Goal: Transaction & Acquisition: Purchase product/service

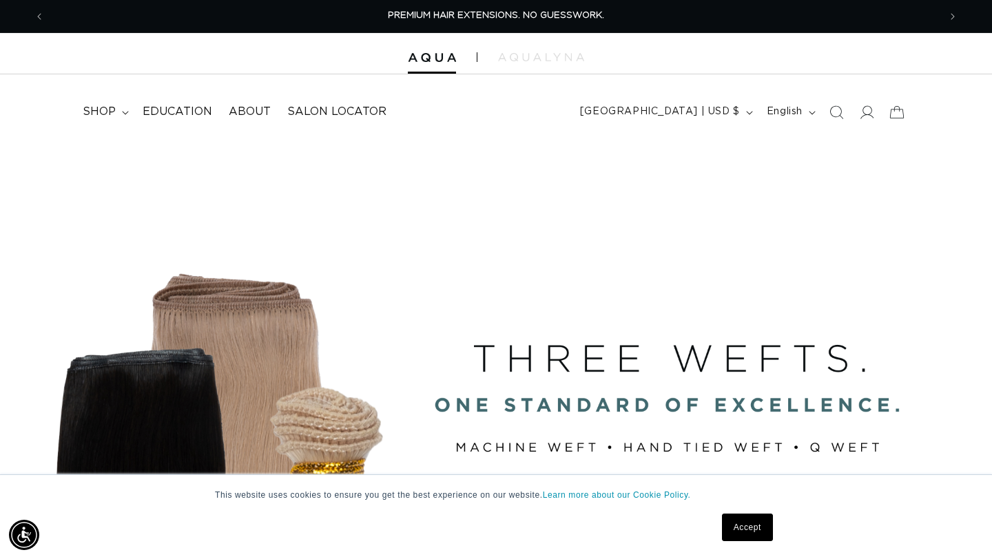
click at [735, 527] on link "Accept" at bounding box center [747, 528] width 51 height 28
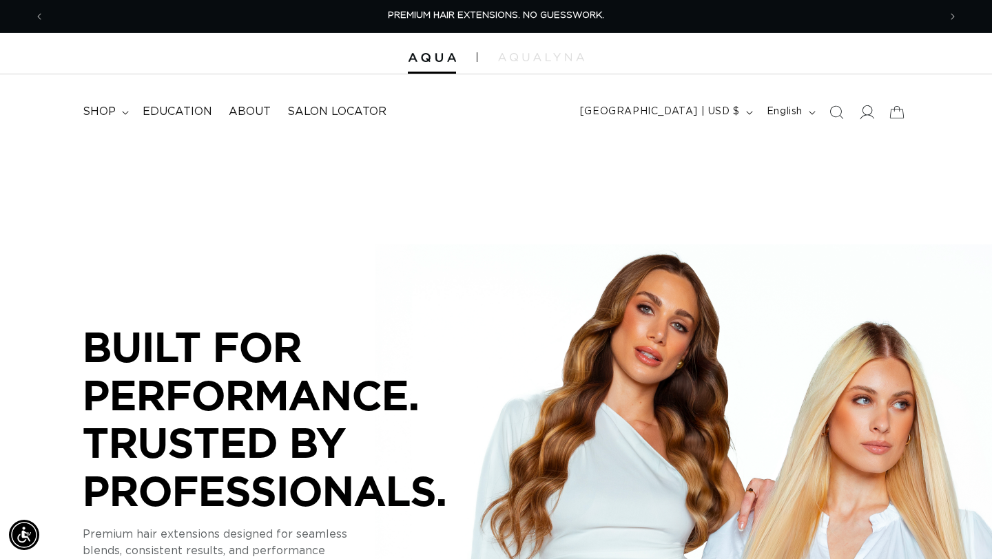
click at [868, 116] on icon at bounding box center [866, 112] width 14 height 14
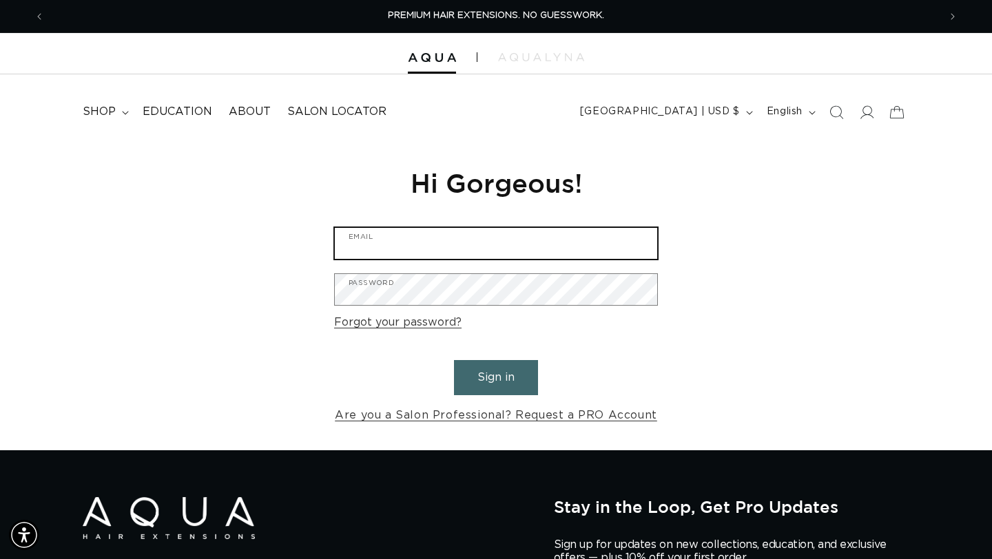
type input "jamtees14@gmail.com"
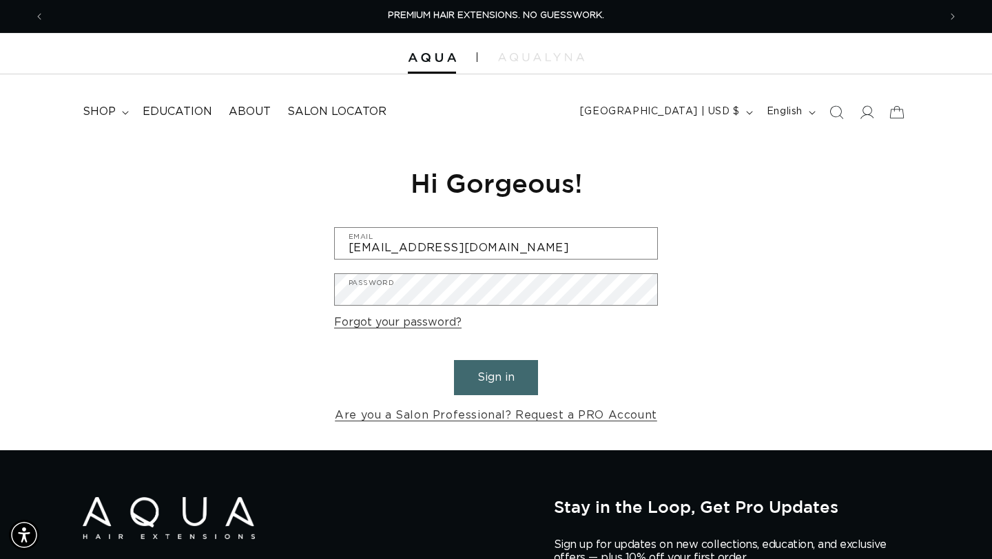
click at [507, 380] on button "Sign in" at bounding box center [496, 377] width 84 height 35
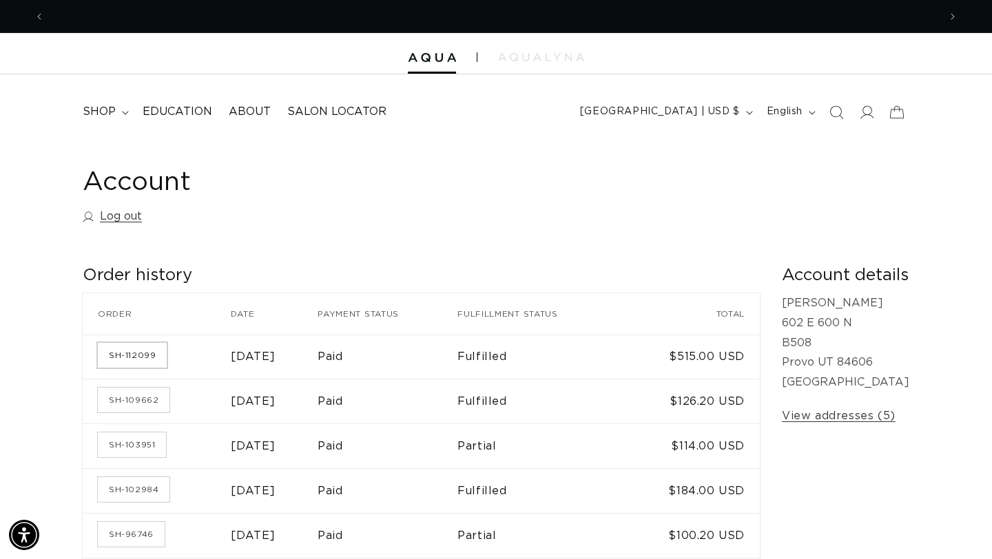
scroll to position [0, 1788]
click at [141, 359] on link "SH-112099" at bounding box center [132, 355] width 69 height 25
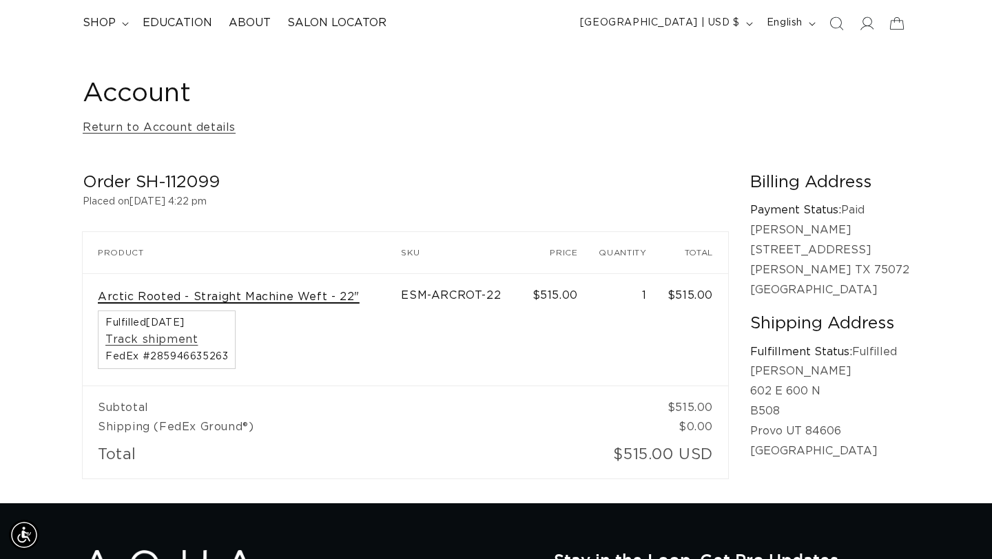
scroll to position [0, 1788]
click at [227, 295] on link "Arctic Rooted - Straight Machine Weft - 22"" at bounding box center [229, 297] width 262 height 14
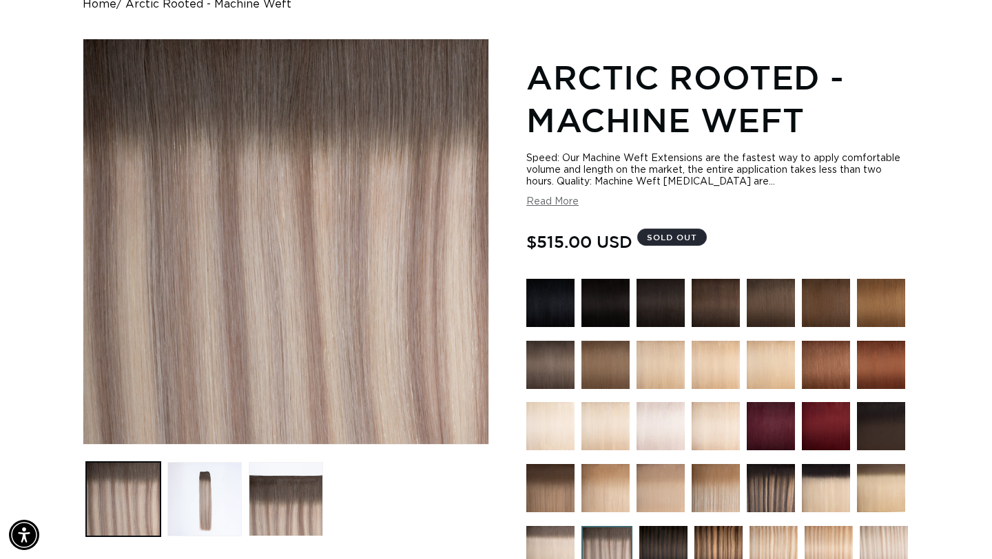
scroll to position [0, 894]
click at [552, 199] on button "Read More" at bounding box center [552, 202] width 52 height 12
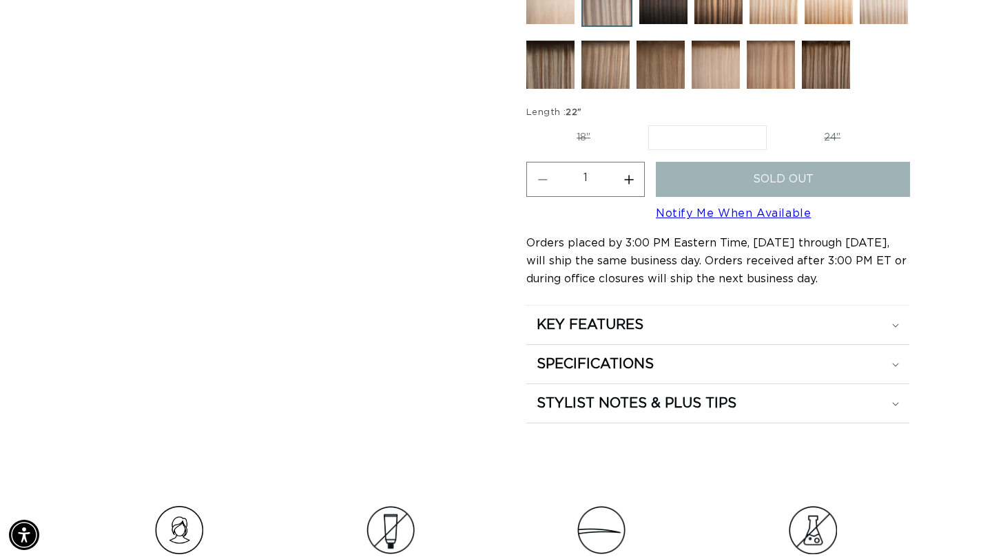
scroll to position [0, 1788]
click at [689, 373] on div "SPECIFICATIONS" at bounding box center [717, 364] width 362 height 18
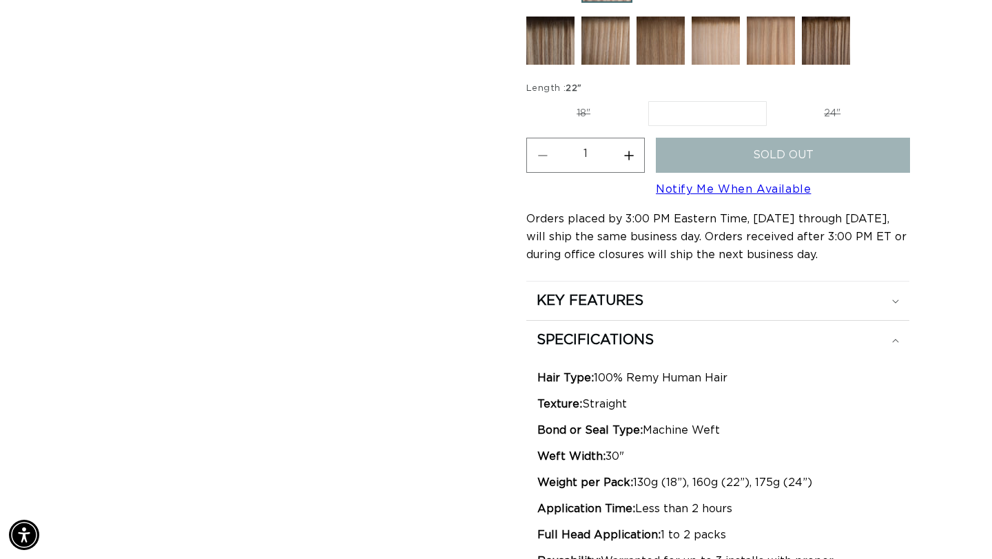
scroll to position [0, 0]
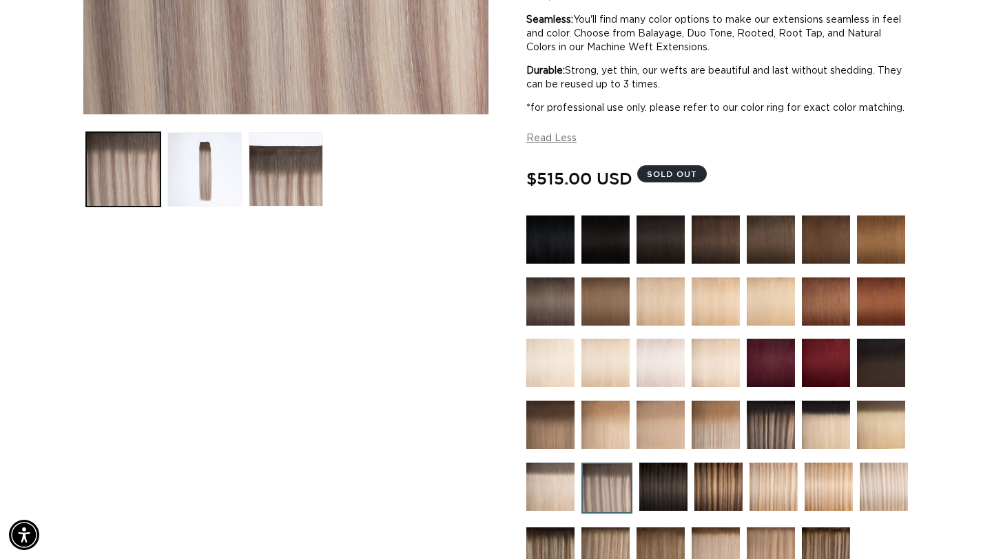
click at [870, 497] on img at bounding box center [883, 487] width 48 height 48
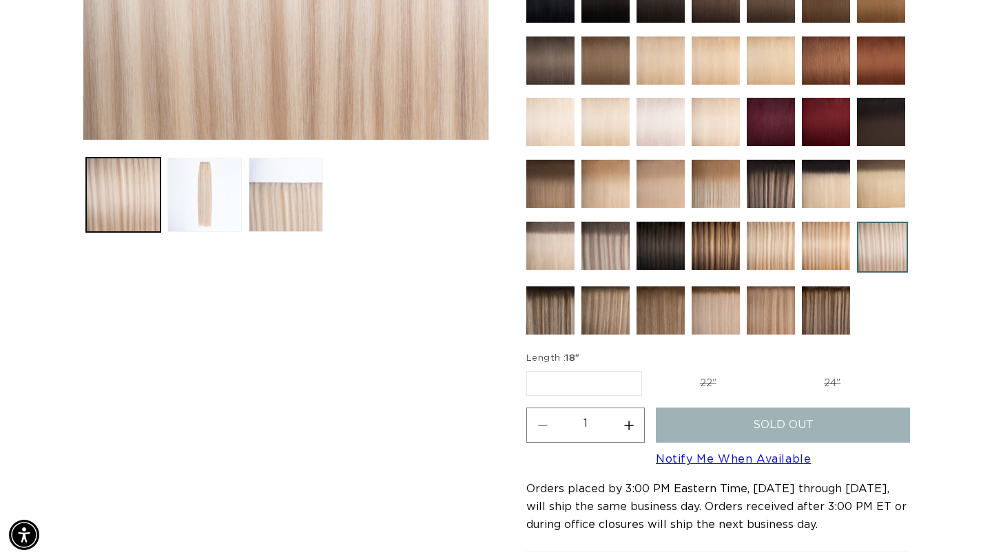
scroll to position [0, 894]
click at [834, 379] on label "24" Variant sold out or unavailable" at bounding box center [831, 383] width 117 height 23
click at [774, 369] on input "24" Variant sold out or unavailable" at bounding box center [773, 368] width 1 height 1
radio input "true"
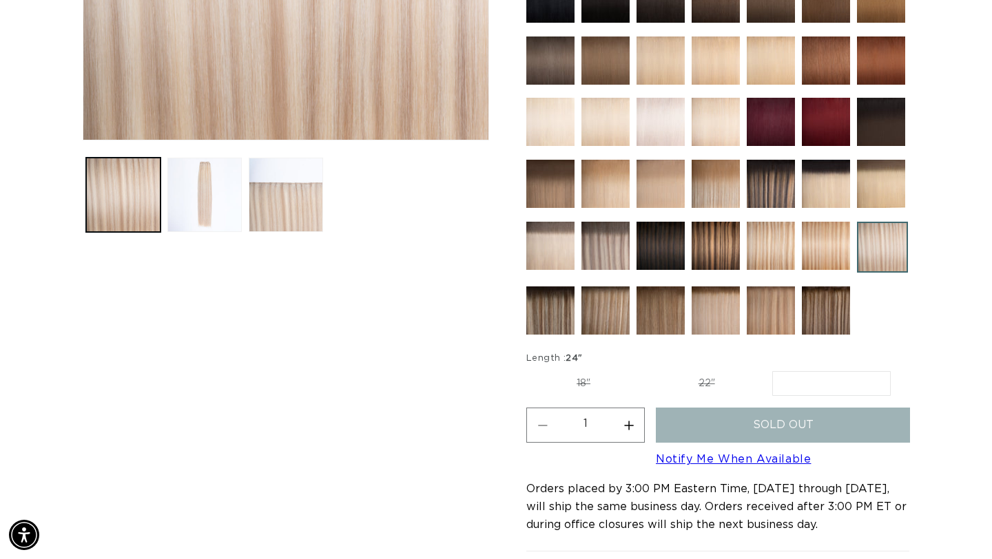
click at [703, 381] on label "22" Variant sold out or unavailable" at bounding box center [706, 383] width 117 height 23
click at [648, 369] on input "22" Variant sold out or unavailable" at bounding box center [647, 368] width 1 height 1
radio input "true"
click at [596, 309] on img at bounding box center [605, 310] width 48 height 48
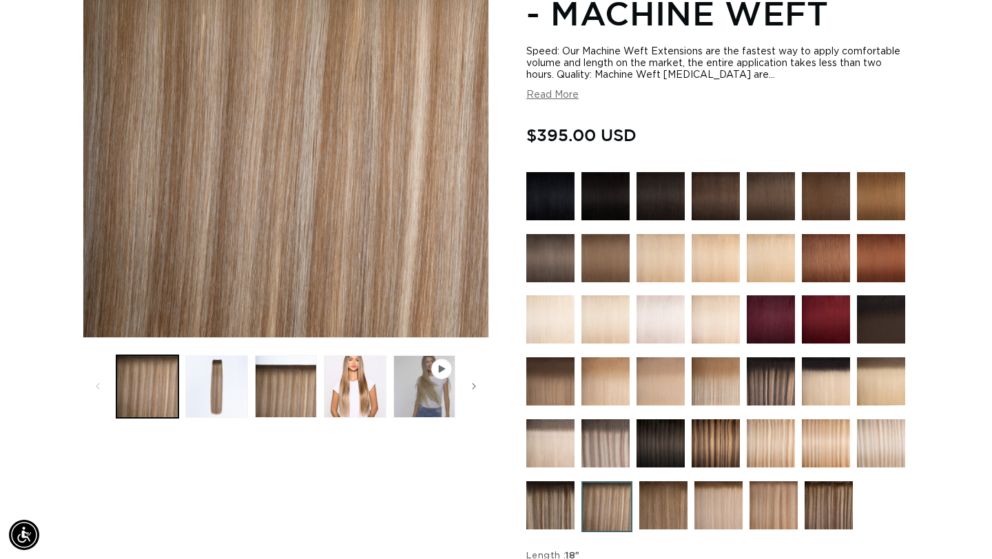
scroll to position [237, 0]
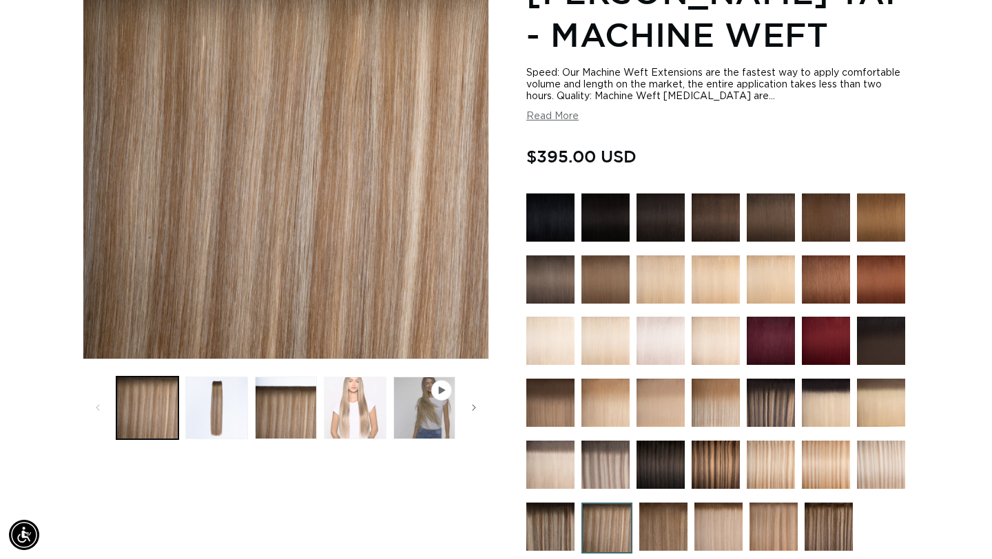
click at [370, 402] on button "Load image 4 in gallery view" at bounding box center [355, 408] width 62 height 62
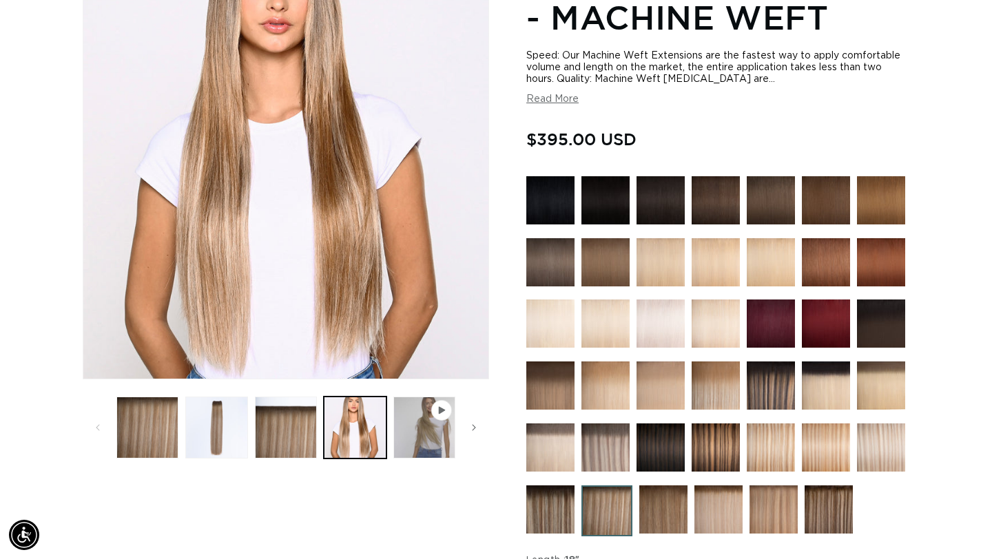
scroll to position [0, 0]
click at [779, 443] on img at bounding box center [770, 447] width 48 height 48
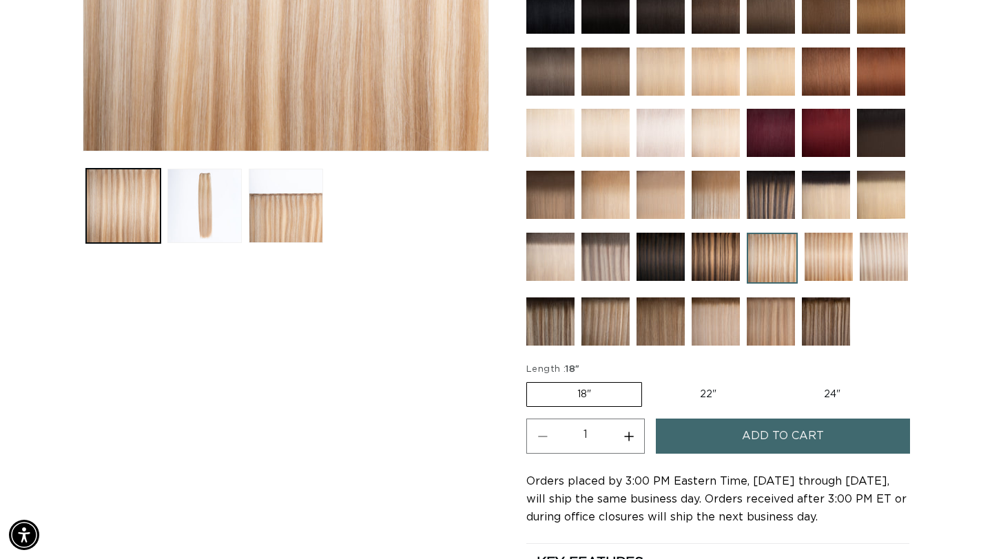
scroll to position [0, 894]
click at [210, 211] on button "Load image 2 in gallery view" at bounding box center [204, 206] width 74 height 74
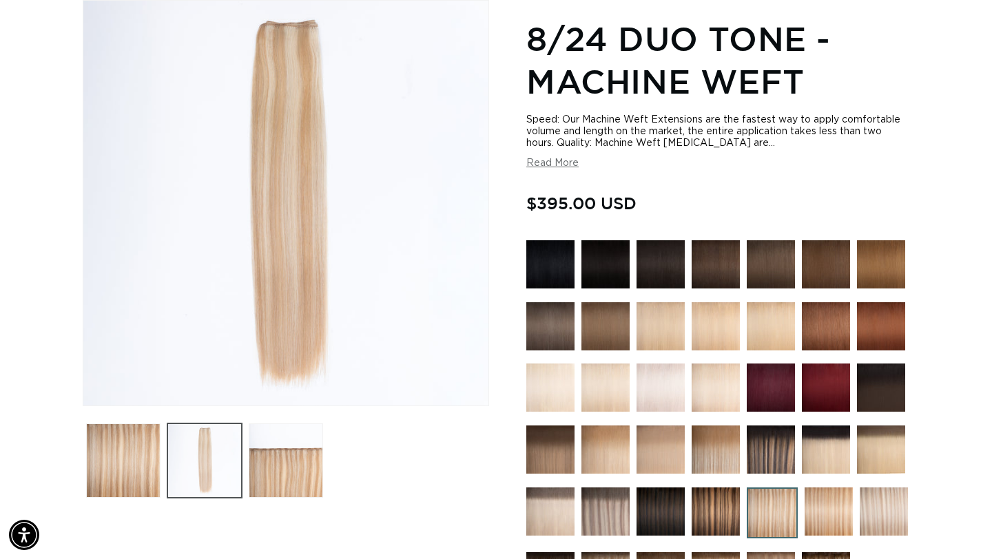
scroll to position [0, 1788]
click at [273, 492] on button "Load image 3 in gallery view" at bounding box center [286, 460] width 74 height 74
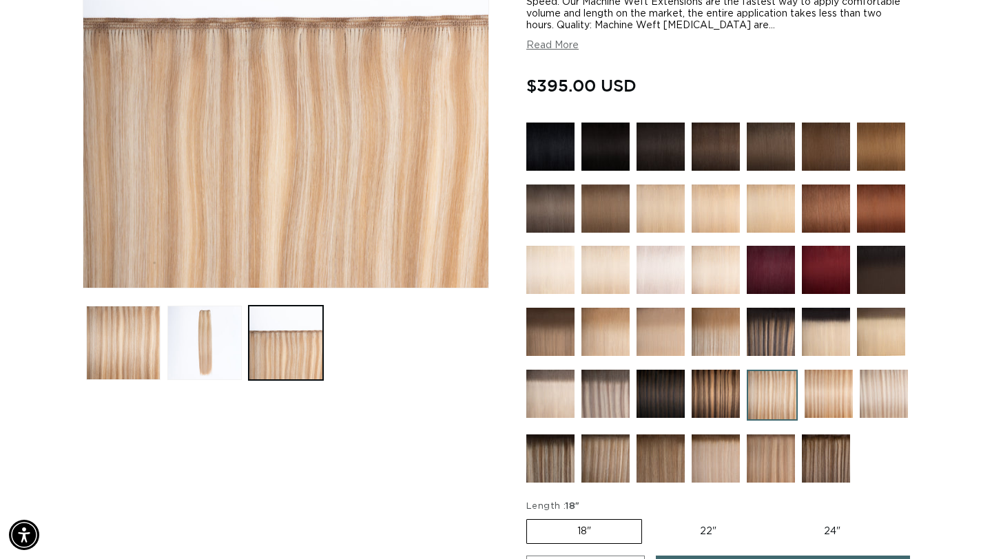
scroll to position [0, 894]
click at [713, 441] on img at bounding box center [715, 458] width 48 height 48
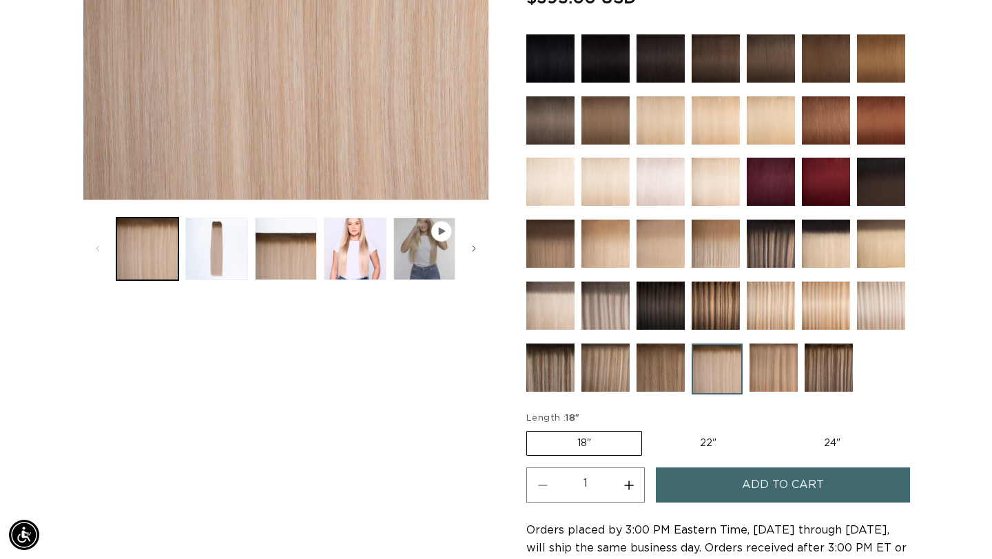
scroll to position [397, 0]
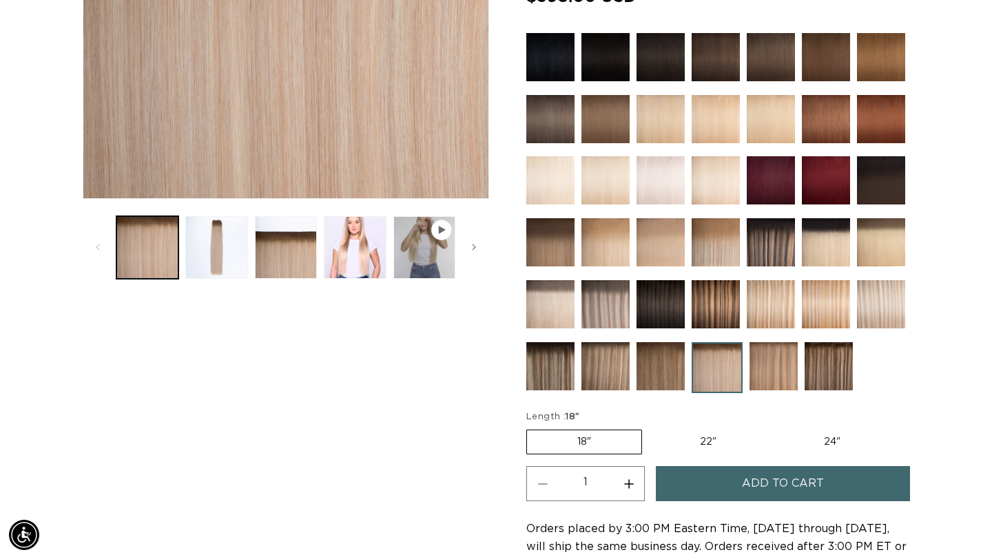
click at [713, 441] on label "22" Variant sold out or unavailable" at bounding box center [707, 441] width 117 height 23
click at [649, 428] on input "22" Variant sold out or unavailable" at bounding box center [649, 427] width 1 height 1
radio input "true"
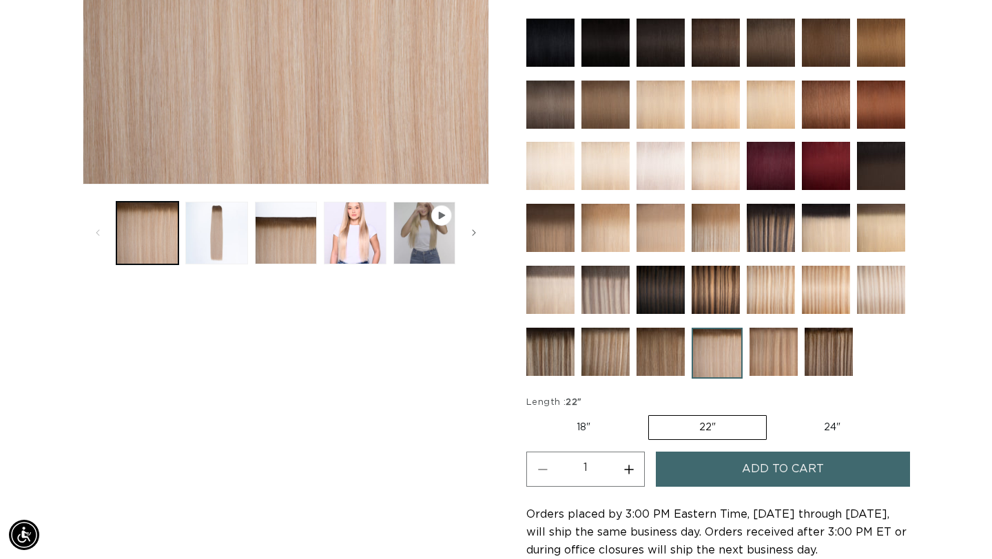
scroll to position [415, 0]
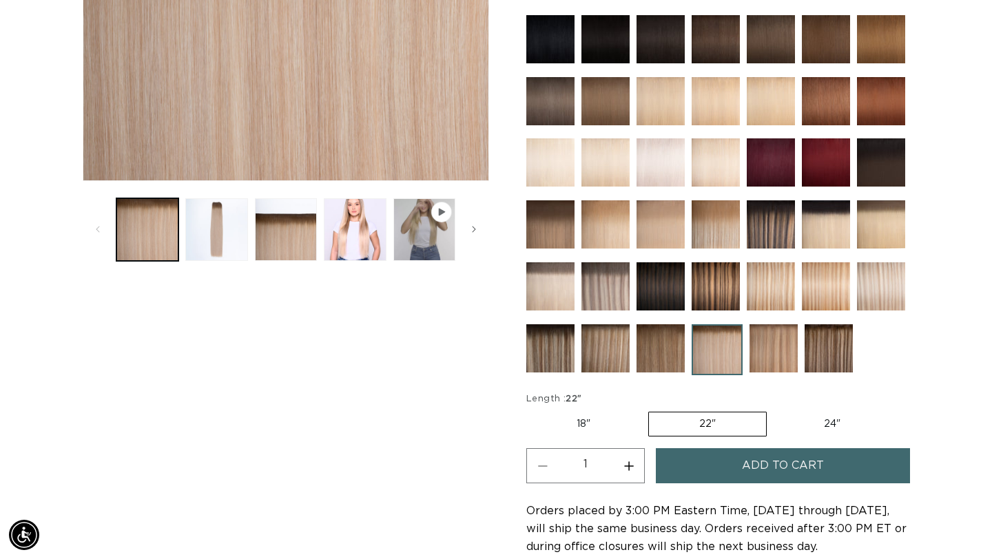
click at [579, 415] on label "18" Variant sold out or unavailable" at bounding box center [583, 423] width 114 height 23
click at [530, 410] on input "18" Variant sold out or unavailable" at bounding box center [530, 409] width 1 height 1
radio input "true"
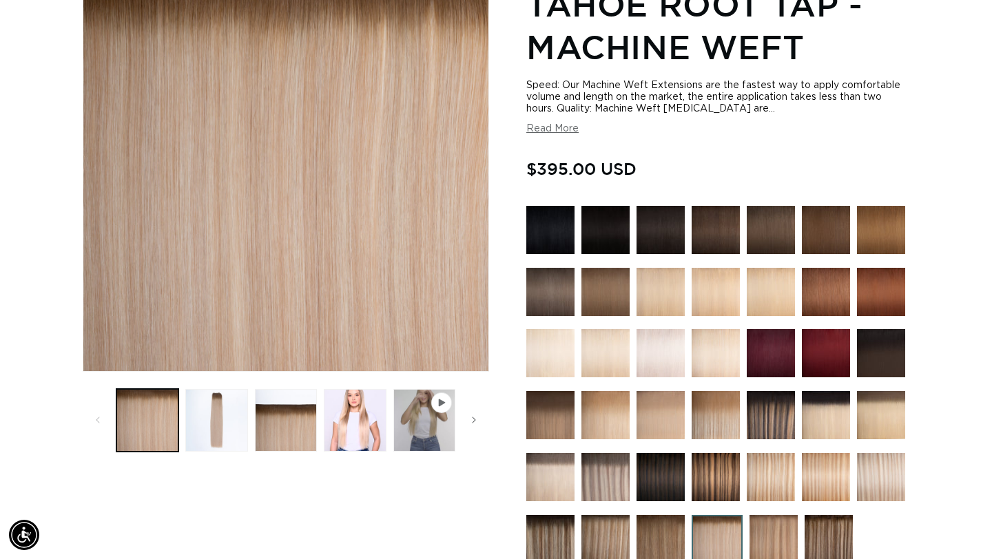
click at [886, 481] on img at bounding box center [881, 477] width 48 height 48
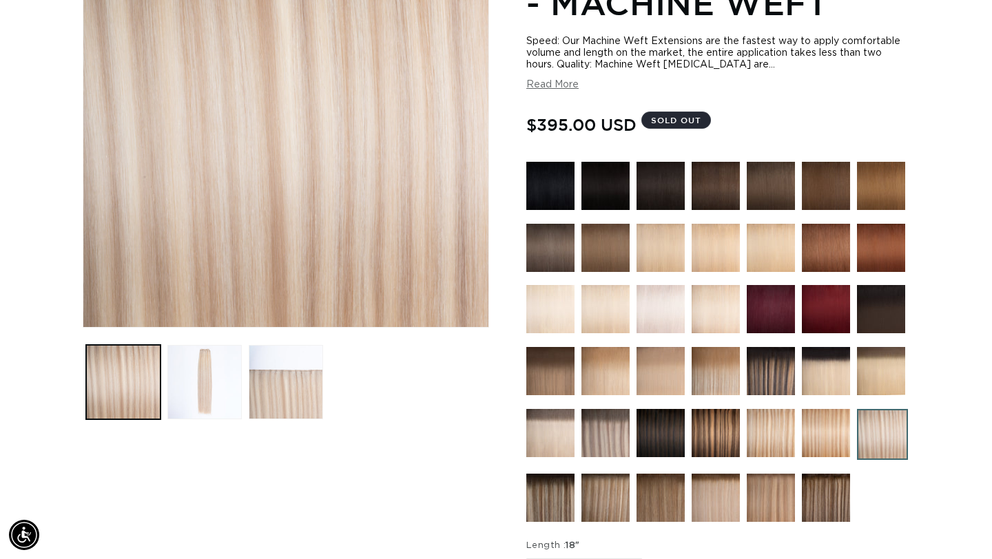
scroll to position [0, 894]
click at [773, 496] on img at bounding box center [770, 498] width 48 height 48
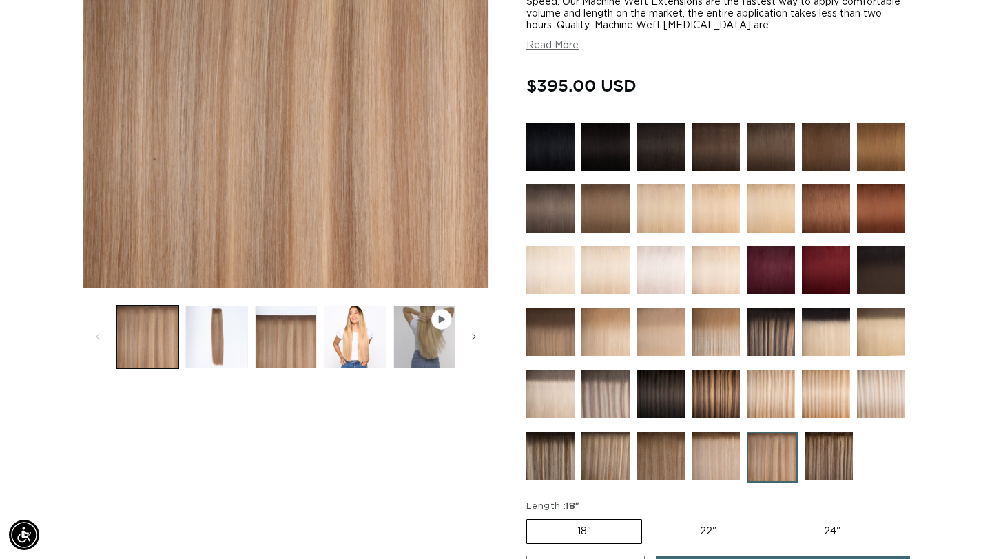
scroll to position [0, 894]
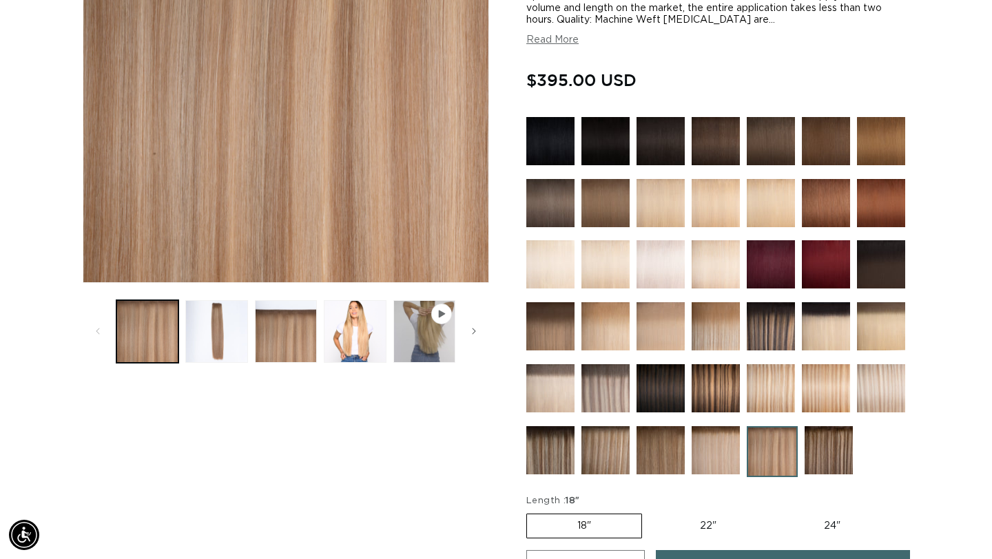
click at [703, 443] on img at bounding box center [715, 450] width 48 height 48
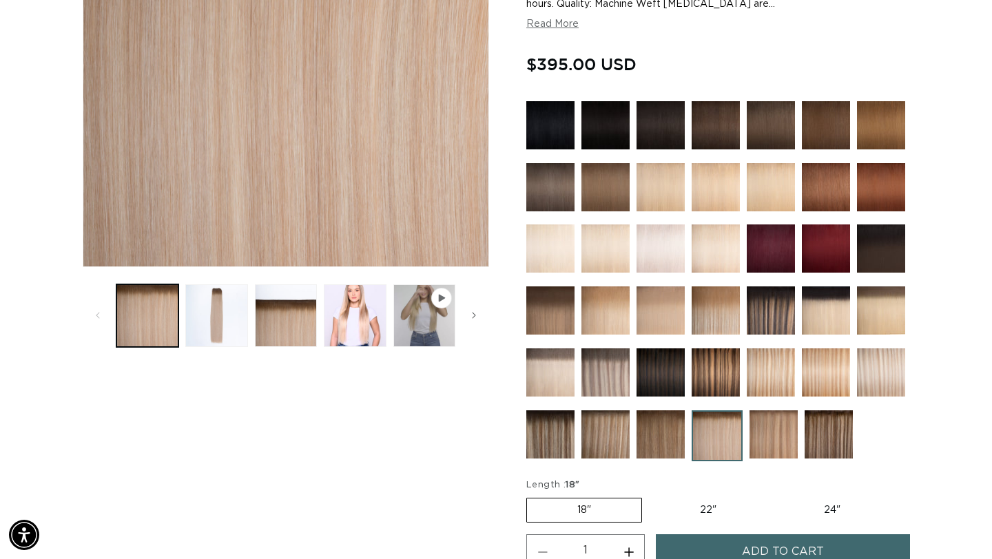
click at [775, 364] on img at bounding box center [770, 372] width 48 height 48
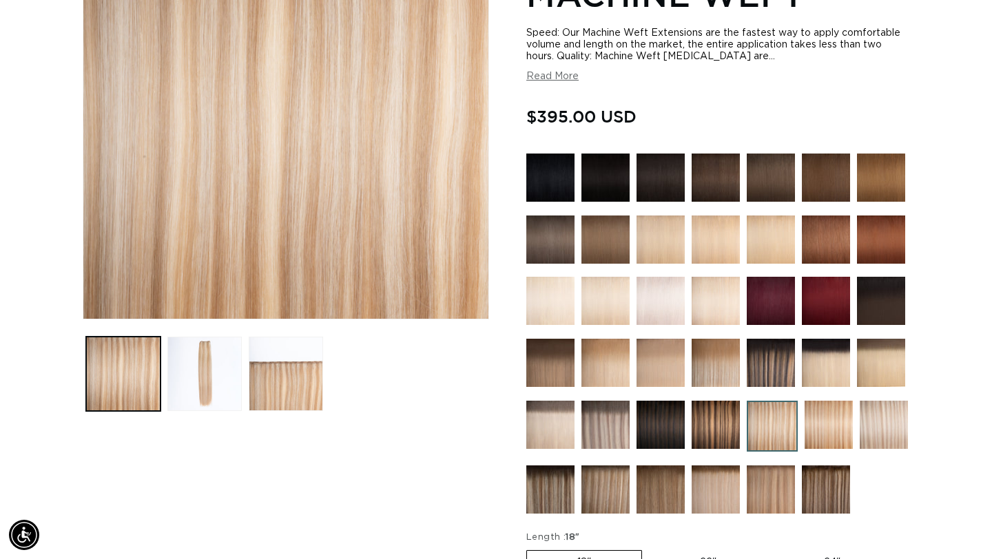
scroll to position [277, 0]
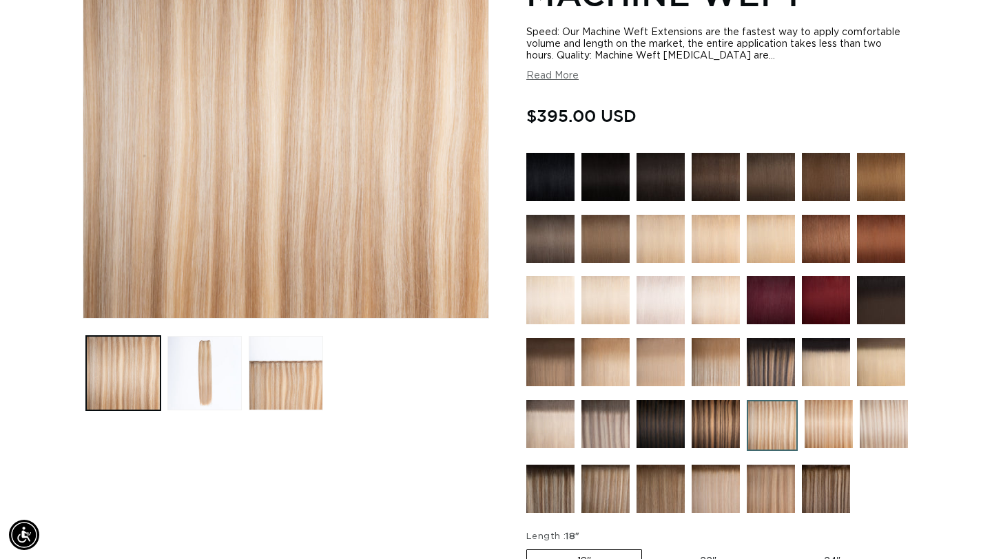
click at [902, 431] on img at bounding box center [883, 424] width 48 height 48
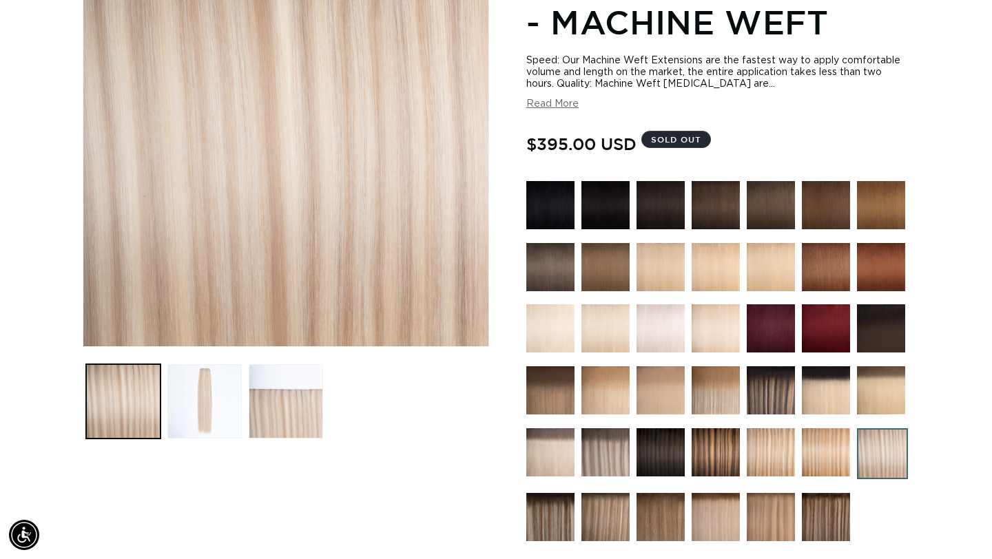
scroll to position [251, 0]
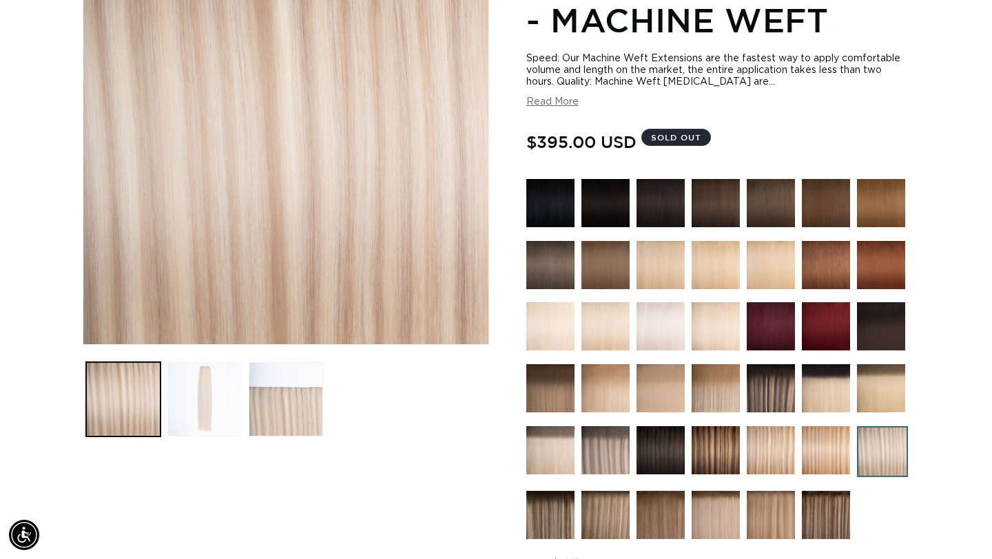
click at [211, 408] on button "Load image 2 in gallery view" at bounding box center [204, 399] width 74 height 74
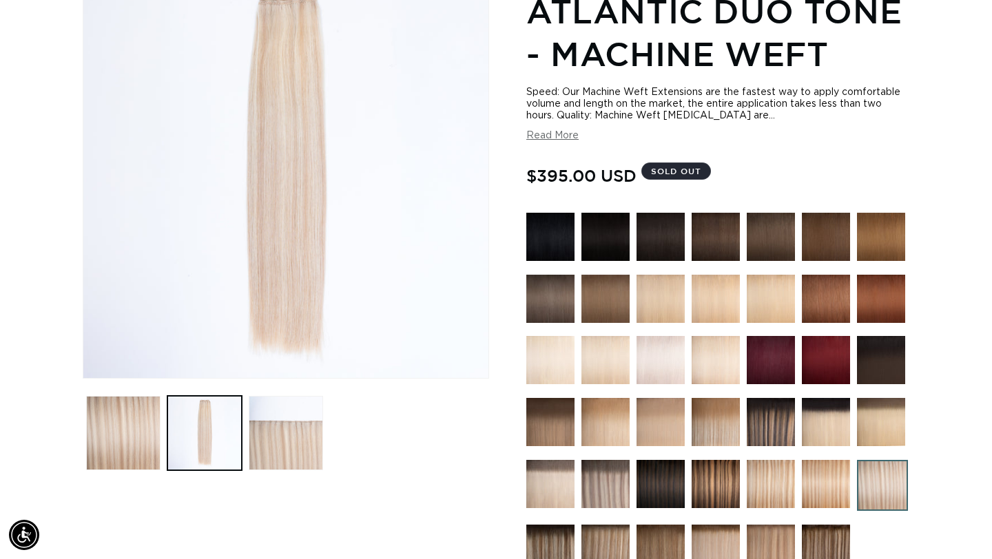
scroll to position [190, 0]
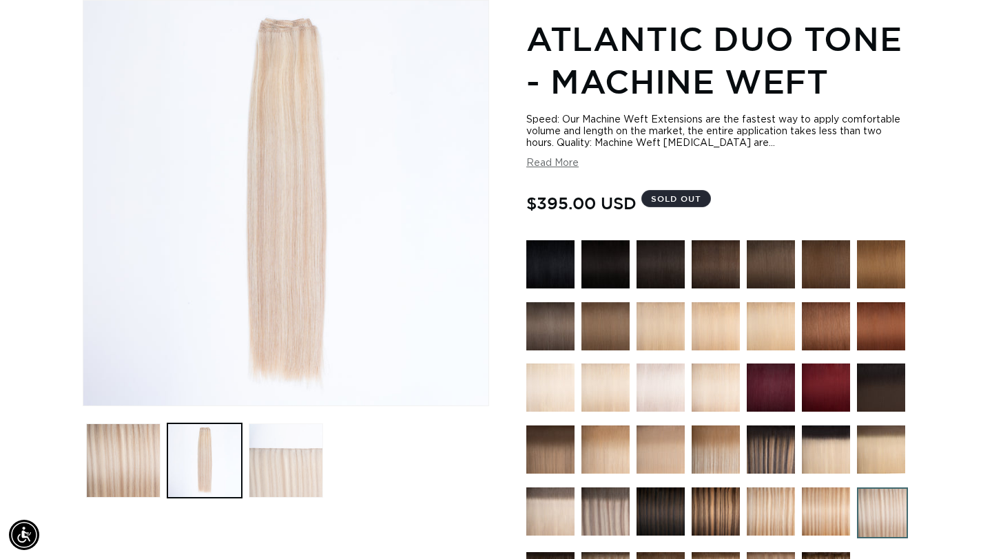
click at [281, 466] on button "Load image 3 in gallery view" at bounding box center [286, 460] width 74 height 74
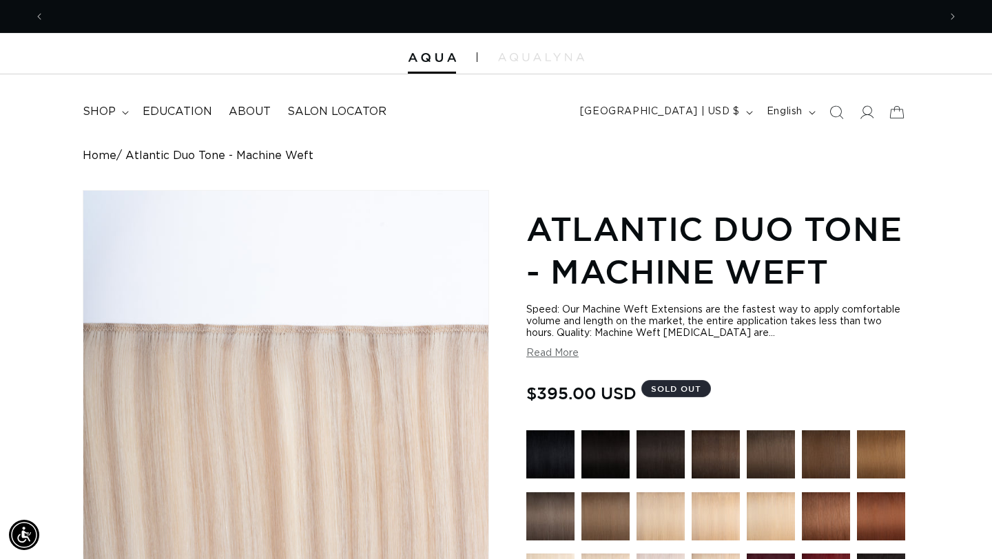
scroll to position [0, 0]
click at [129, 113] on summary "shop" at bounding box center [104, 111] width 60 height 31
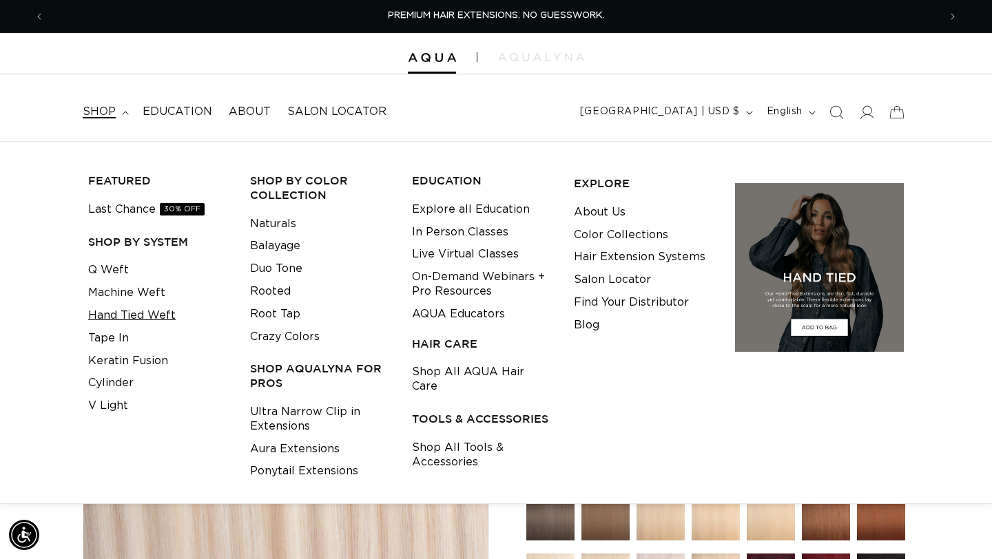
click at [114, 320] on link "Hand Tied Weft" at bounding box center [131, 315] width 87 height 23
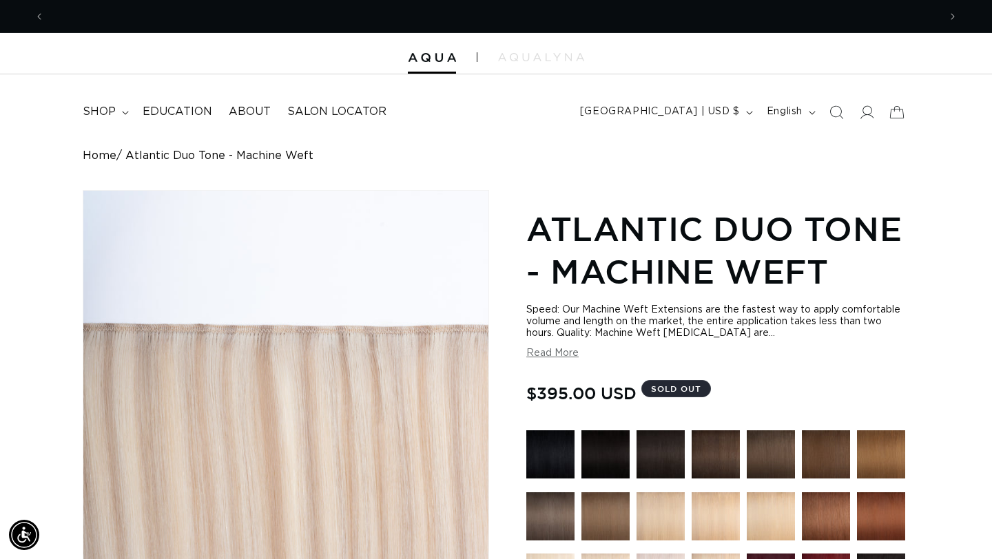
scroll to position [0, 894]
click at [118, 114] on summary "shop" at bounding box center [104, 111] width 60 height 31
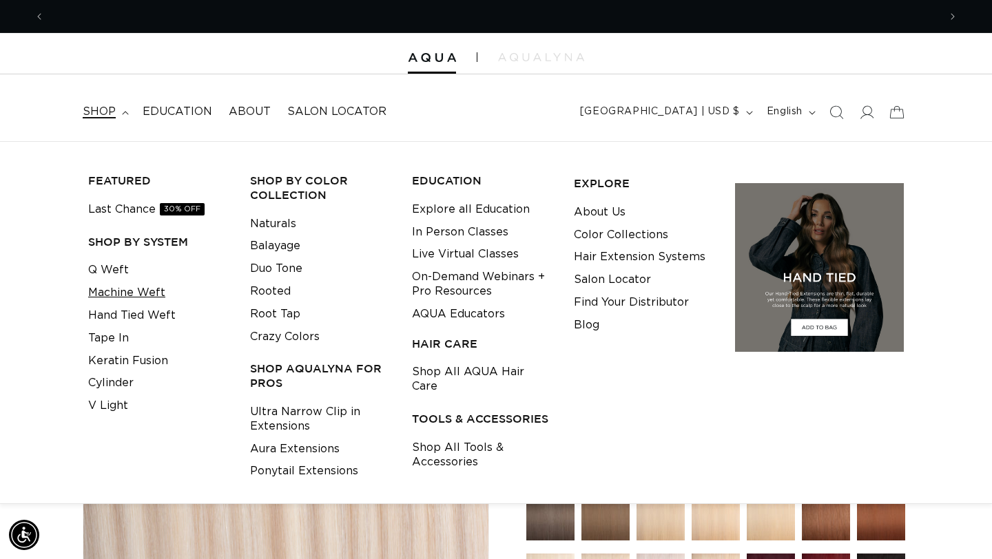
scroll to position [0, 0]
click at [132, 291] on link "Machine Weft" at bounding box center [126, 293] width 77 height 23
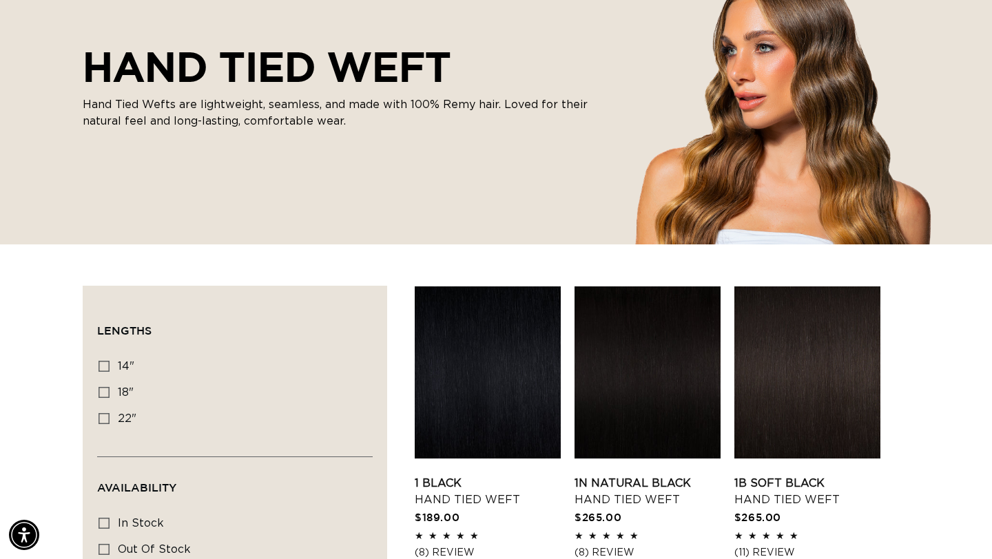
scroll to position [0, 894]
click at [109, 417] on icon at bounding box center [103, 418] width 11 height 11
click at [109, 417] on input "22" 22" (30 products)" at bounding box center [103, 418] width 11 height 11
checkbox input "true"
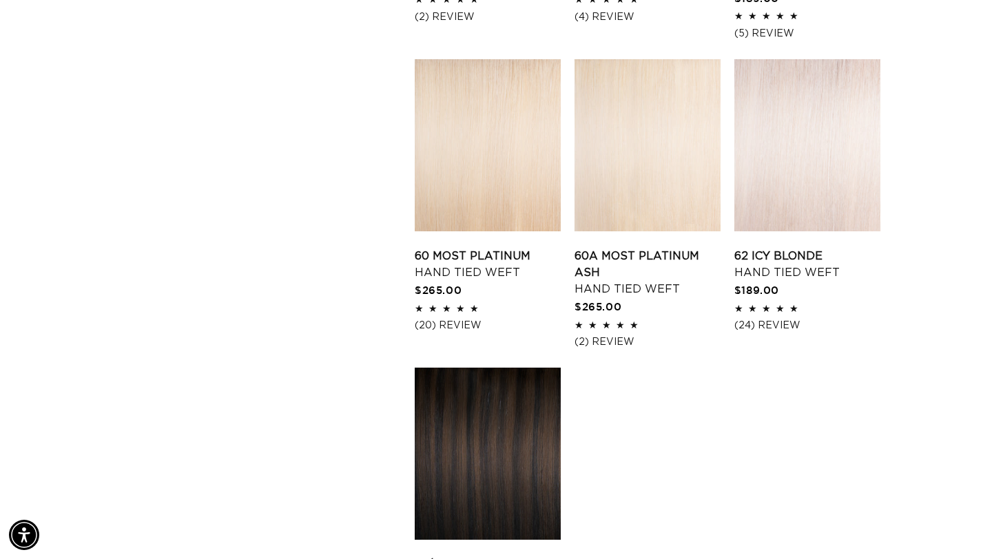
scroll to position [1640, 0]
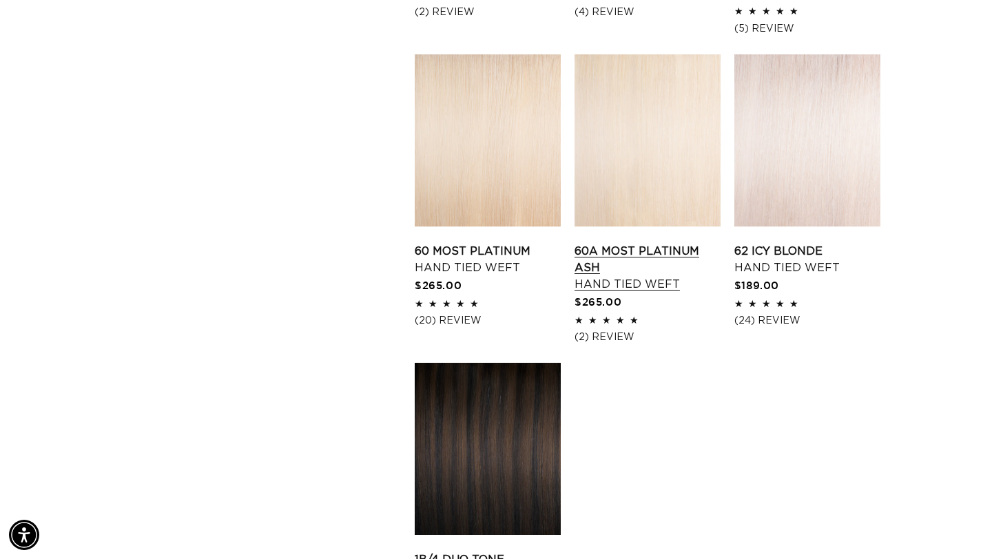
click at [626, 243] on link "60A Most Platinum Ash Hand Tied Weft" at bounding box center [647, 268] width 146 height 50
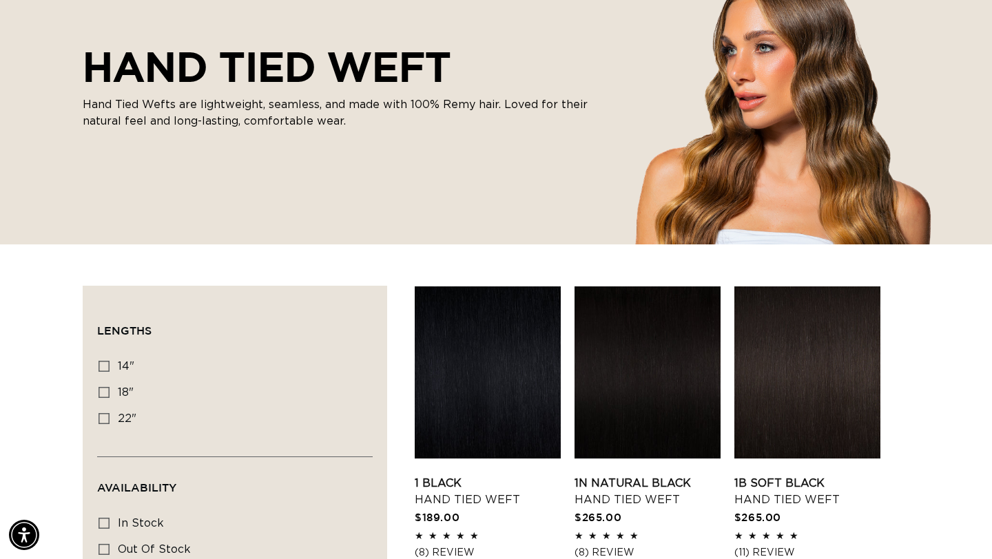
scroll to position [0, 894]
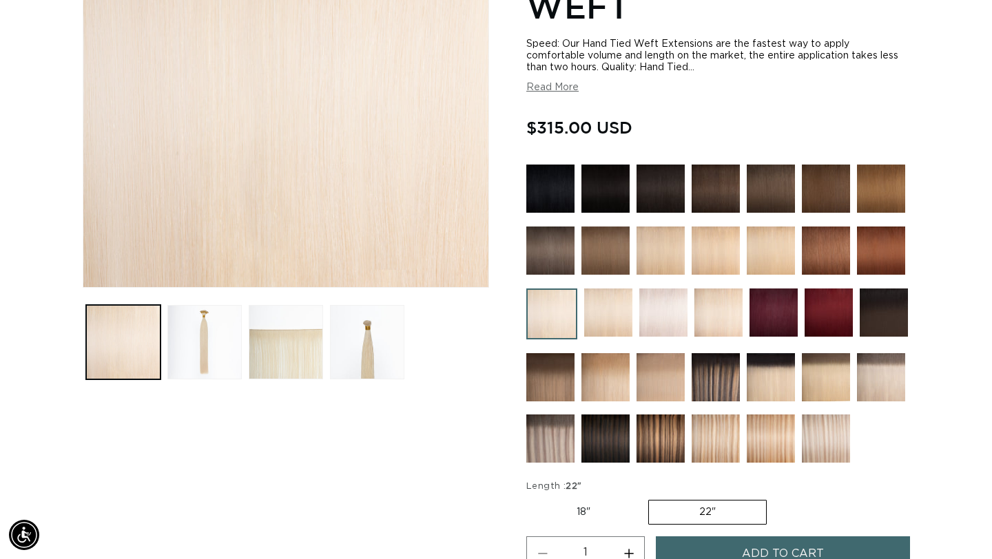
scroll to position [311, 0]
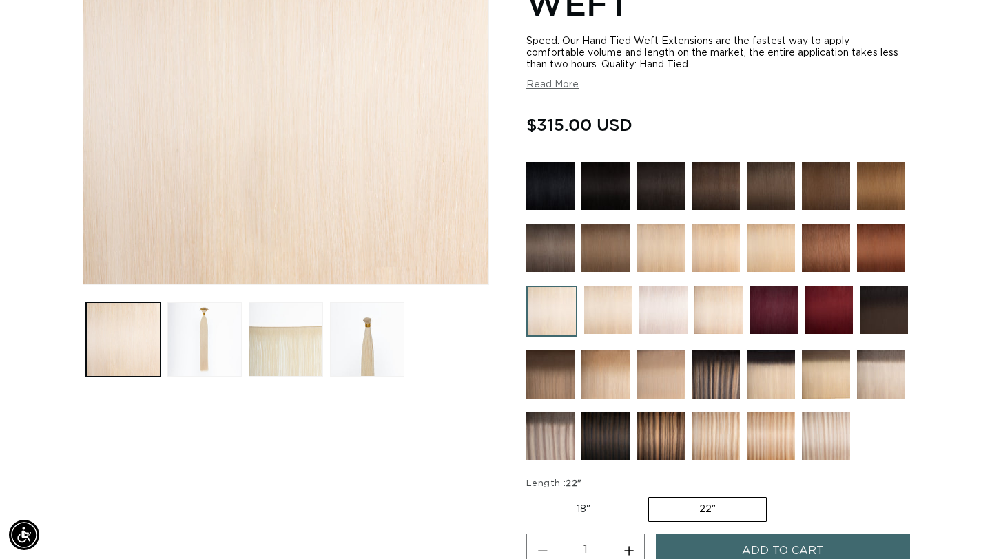
click at [209, 301] on ul "Gallery Viewer" at bounding box center [286, 339] width 406 height 81
click at [286, 347] on button "Load image 3 in gallery view" at bounding box center [286, 339] width 74 height 74
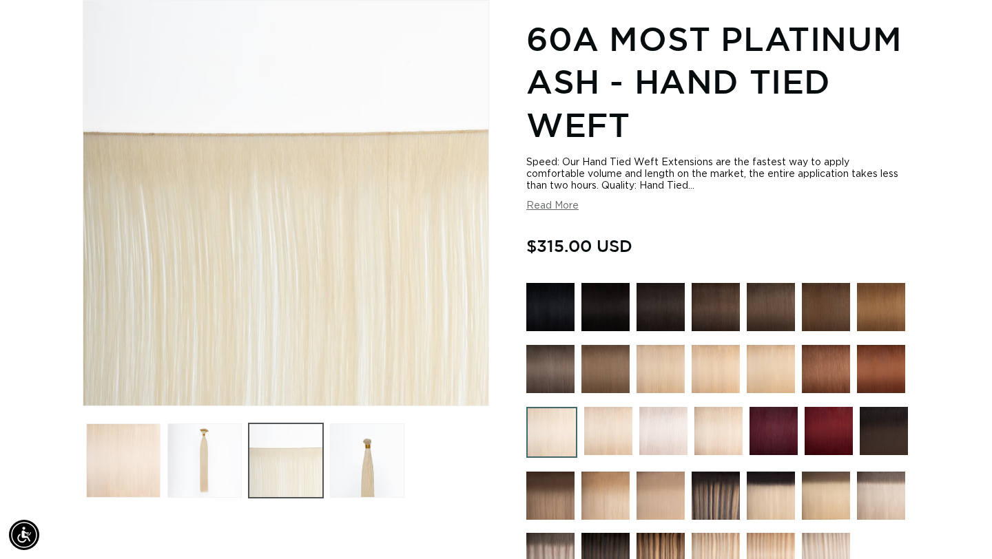
scroll to position [0, 1788]
click at [370, 477] on button "Load image 4 in gallery view" at bounding box center [367, 460] width 74 height 74
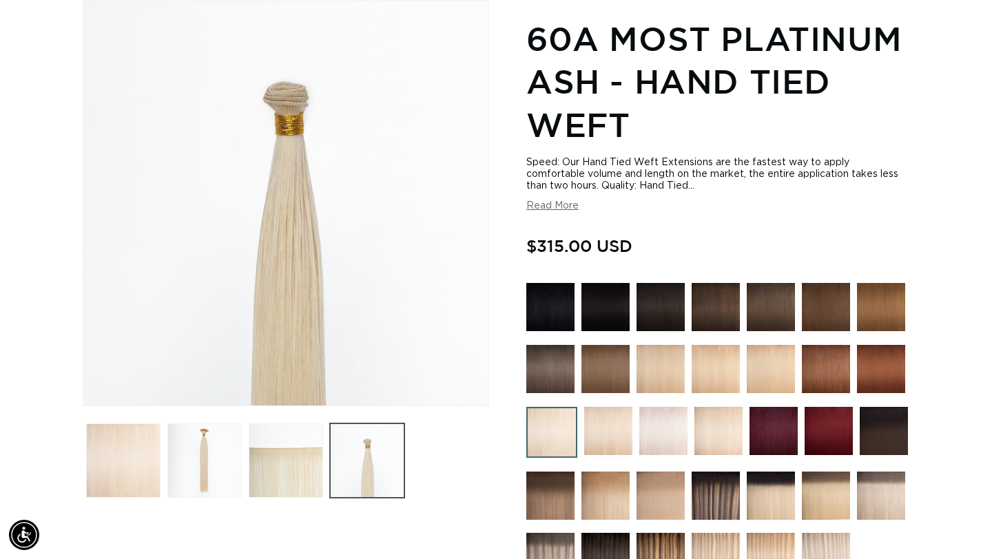
scroll to position [0, 0]
click at [554, 208] on button "Read More" at bounding box center [552, 206] width 52 height 12
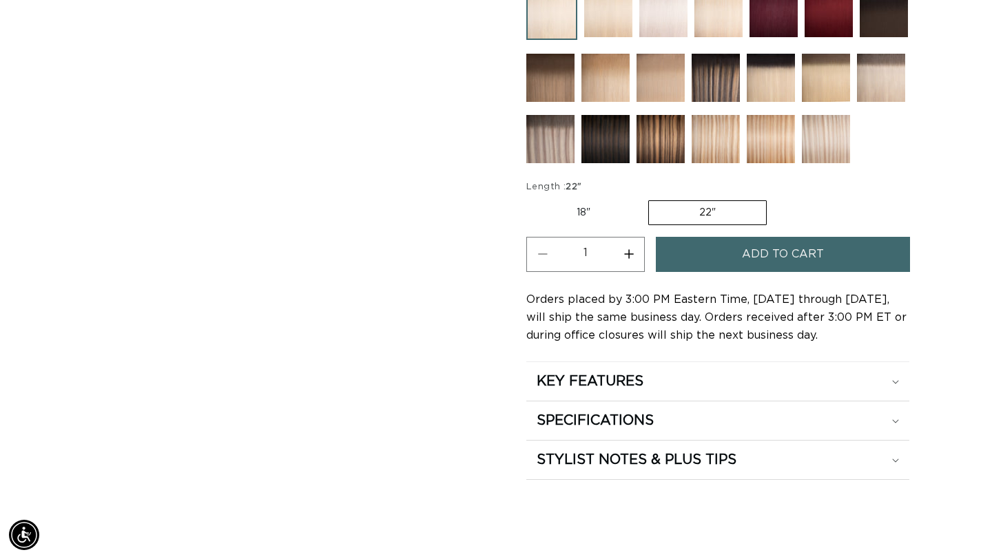
scroll to position [896, 0]
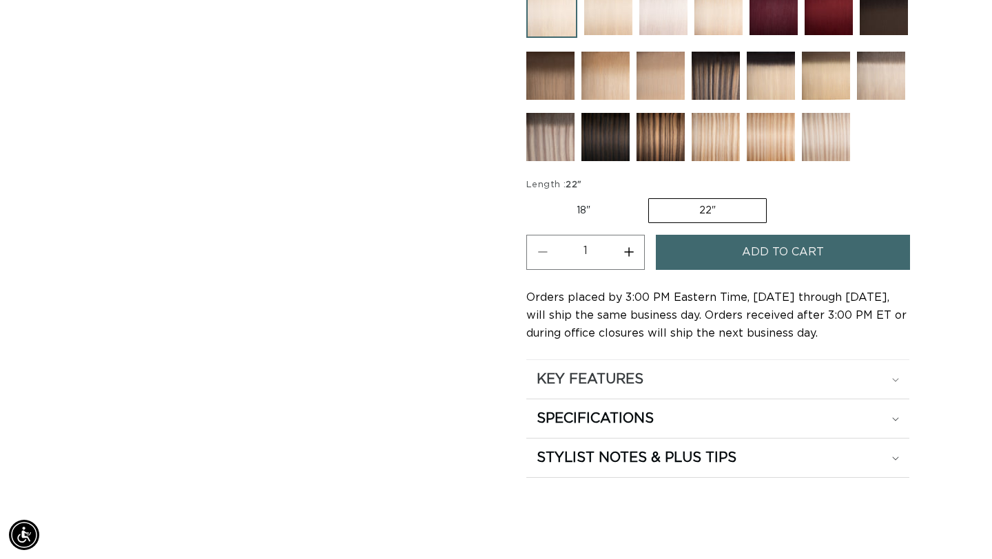
click at [585, 387] on h2 "KEY FEATURES" at bounding box center [589, 379] width 107 height 18
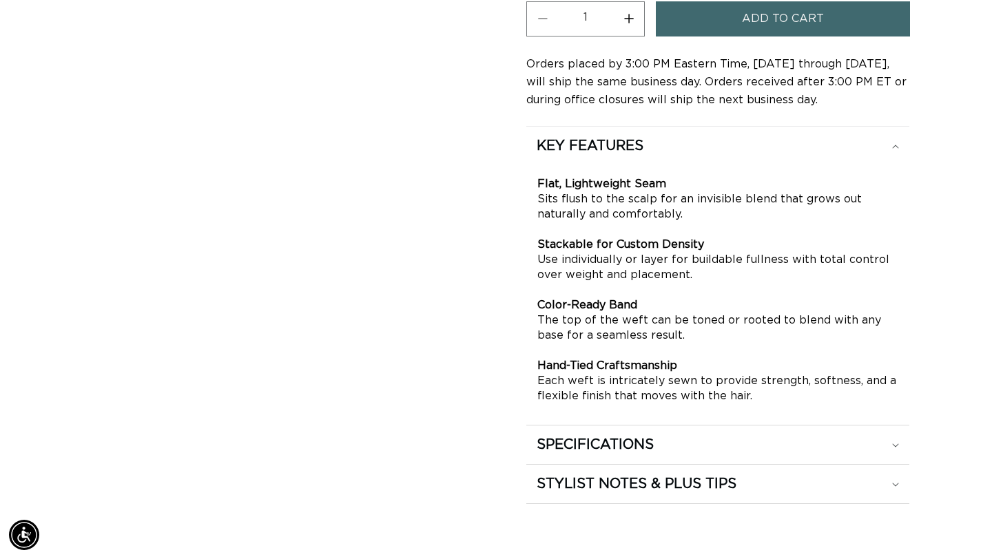
scroll to position [1130, 0]
click at [615, 453] on h2 "SPECIFICATIONS" at bounding box center [594, 444] width 117 height 18
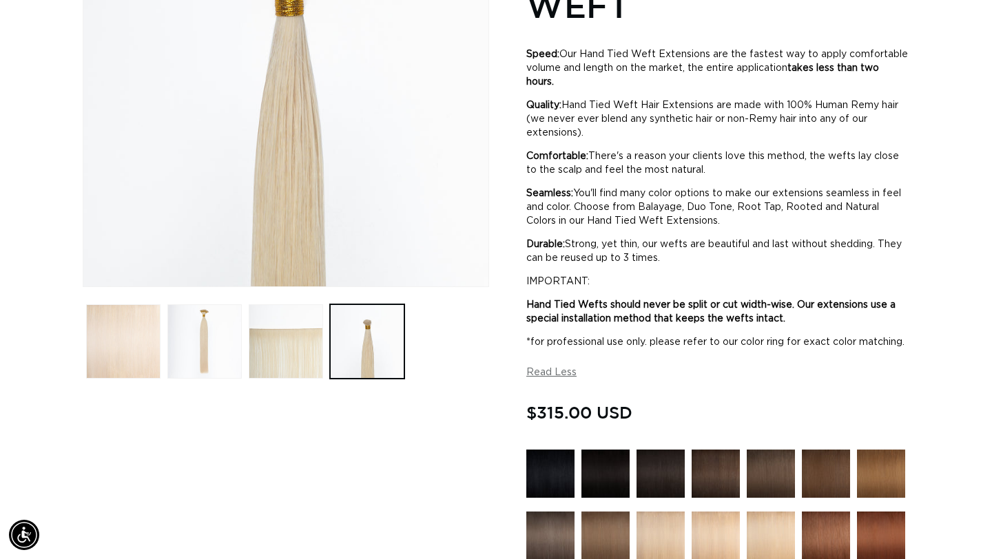
scroll to position [0, 0]
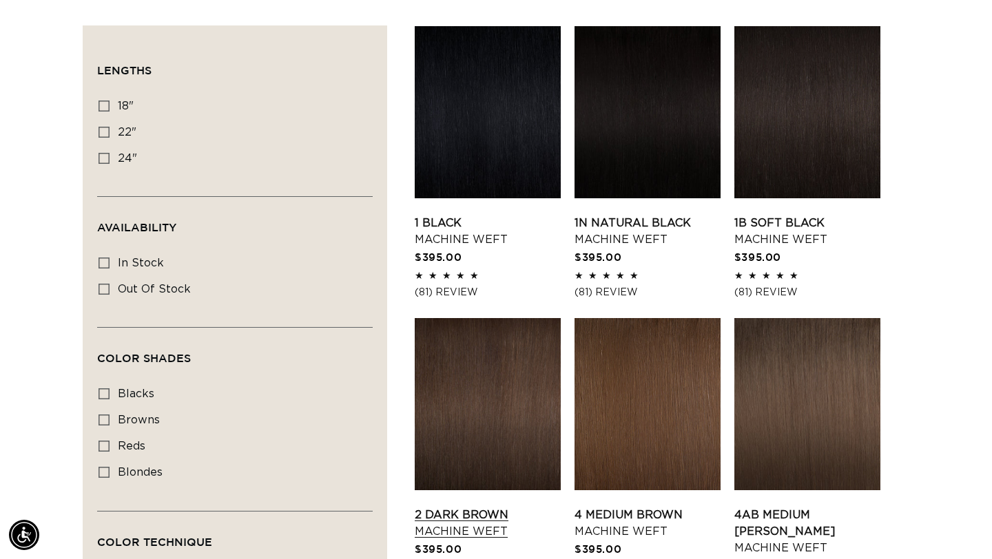
scroll to position [468, 0]
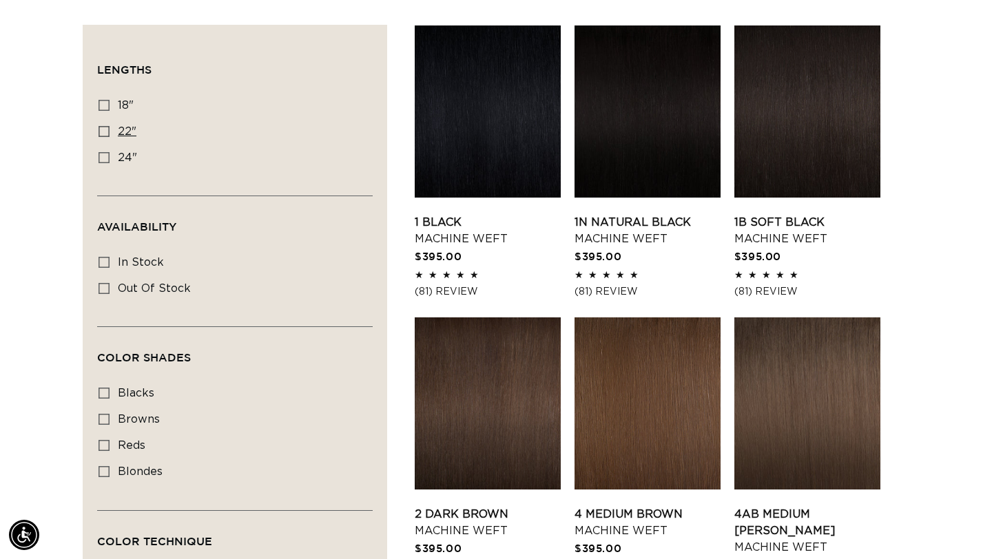
click at [105, 133] on icon at bounding box center [103, 131] width 11 height 11
click at [105, 133] on input "22" 22" (33 products)" at bounding box center [103, 131] width 11 height 11
checkbox input "true"
click at [103, 265] on icon at bounding box center [103, 262] width 11 height 11
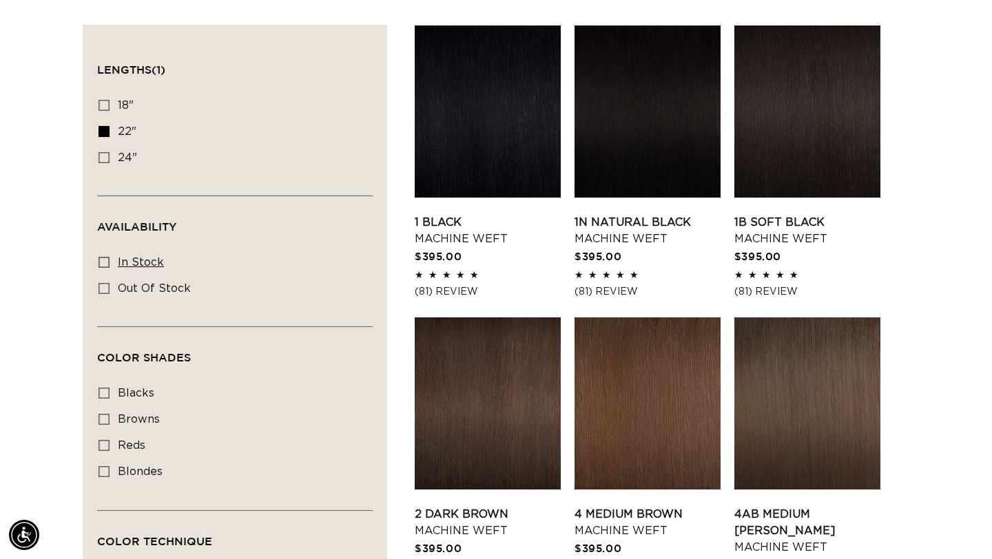
click at [103, 265] on input "In stock In stock (29 products)" at bounding box center [103, 262] width 11 height 11
checkbox input "true"
click at [107, 477] on icon at bounding box center [103, 471] width 11 height 11
click at [107, 477] on input "blondes blondes (15 products)" at bounding box center [103, 471] width 11 height 11
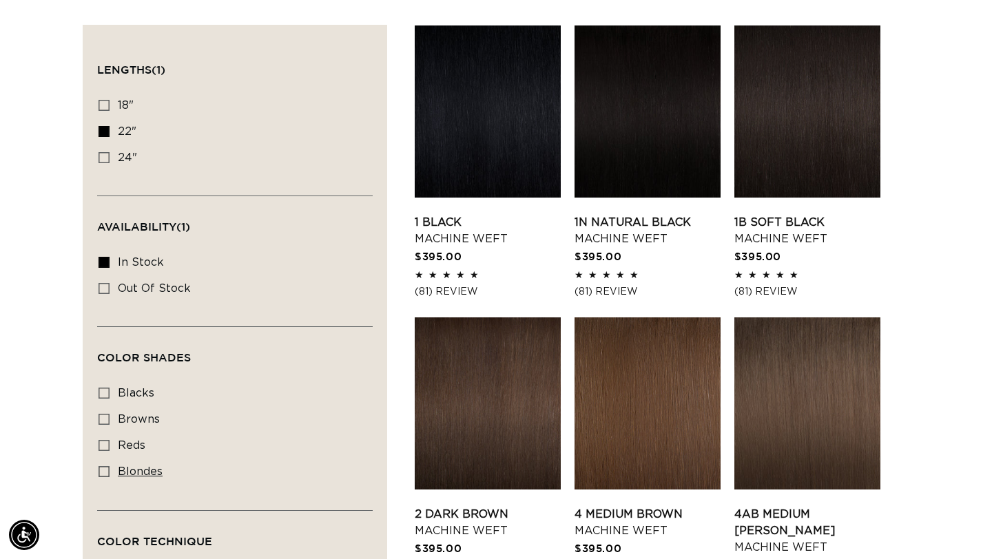
checkbox input "true"
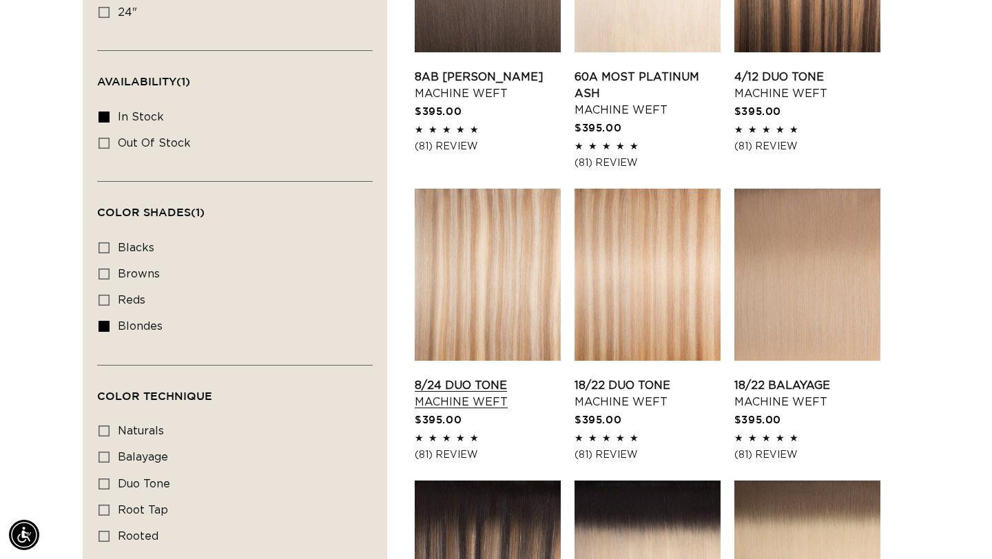
click at [503, 377] on link "8/24 Duo Tone Machine Weft" at bounding box center [488, 393] width 146 height 33
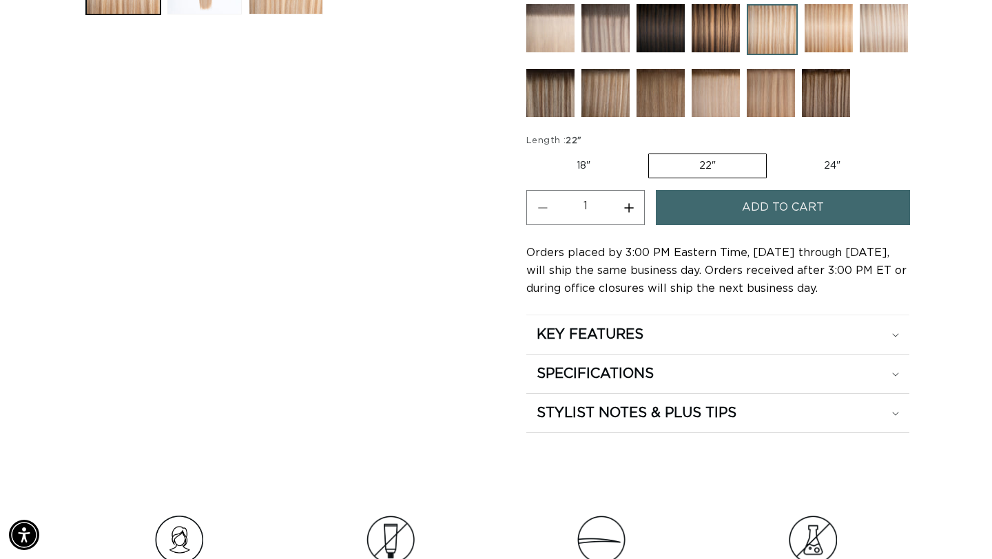
scroll to position [691, 0]
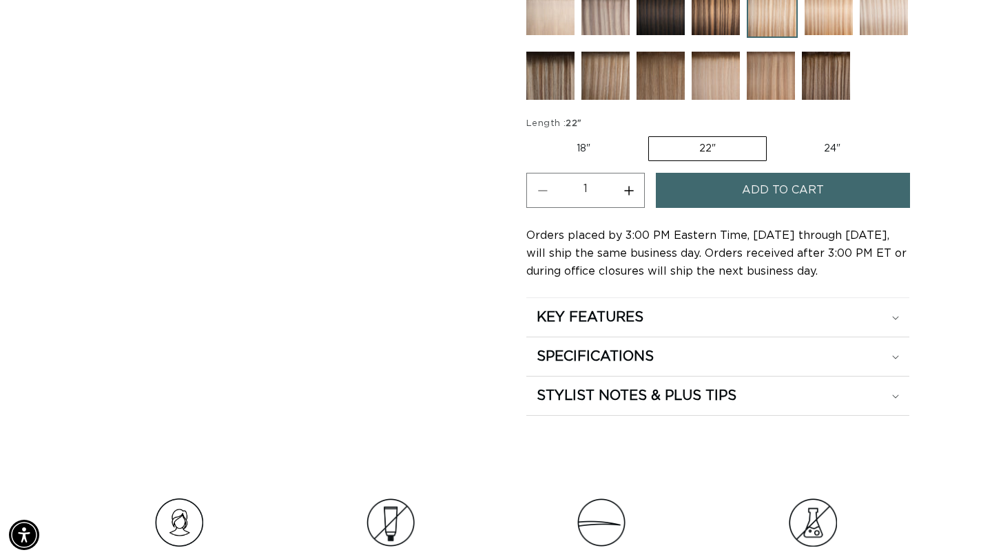
click at [746, 190] on span "Add to cart" at bounding box center [783, 190] width 82 height 35
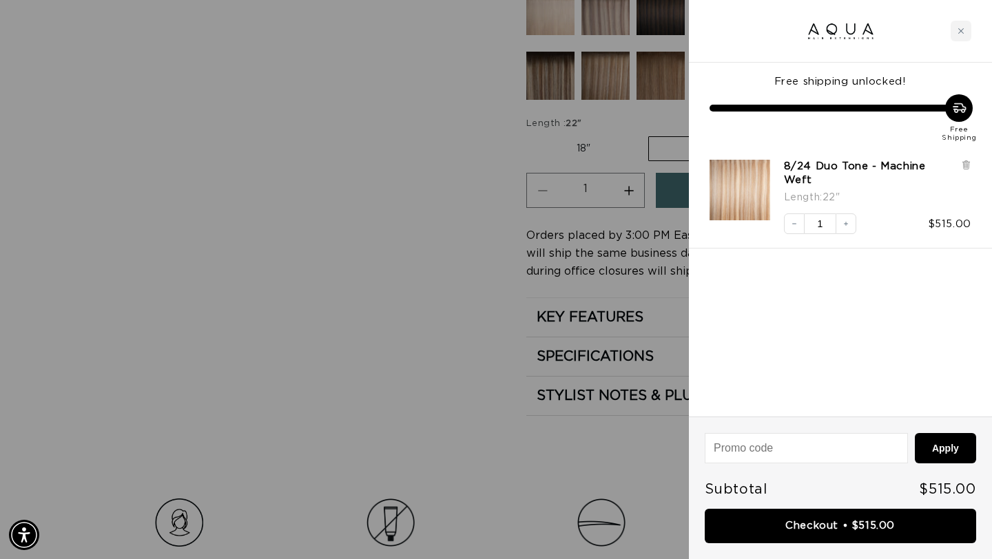
scroll to position [0, 0]
click at [283, 369] on div at bounding box center [496, 279] width 992 height 559
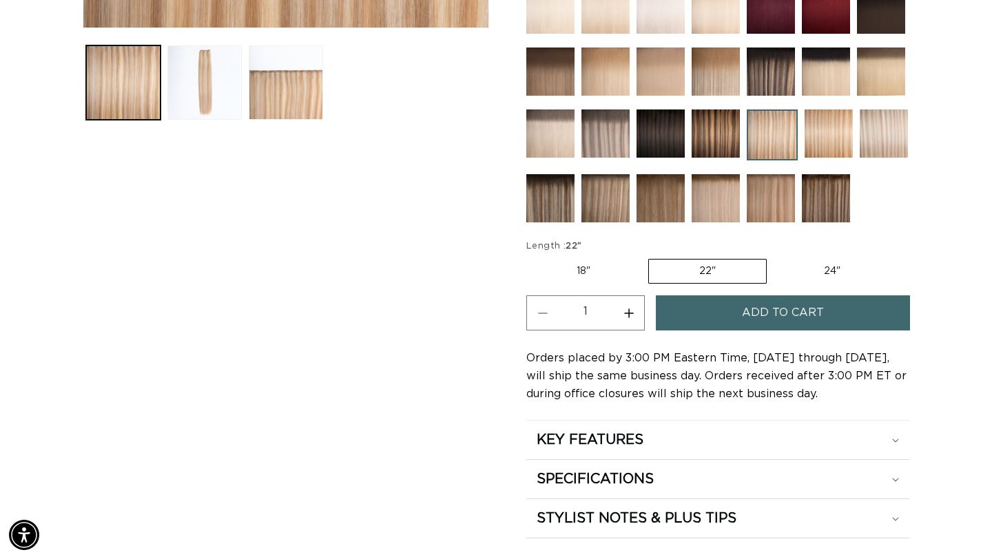
scroll to position [561, 0]
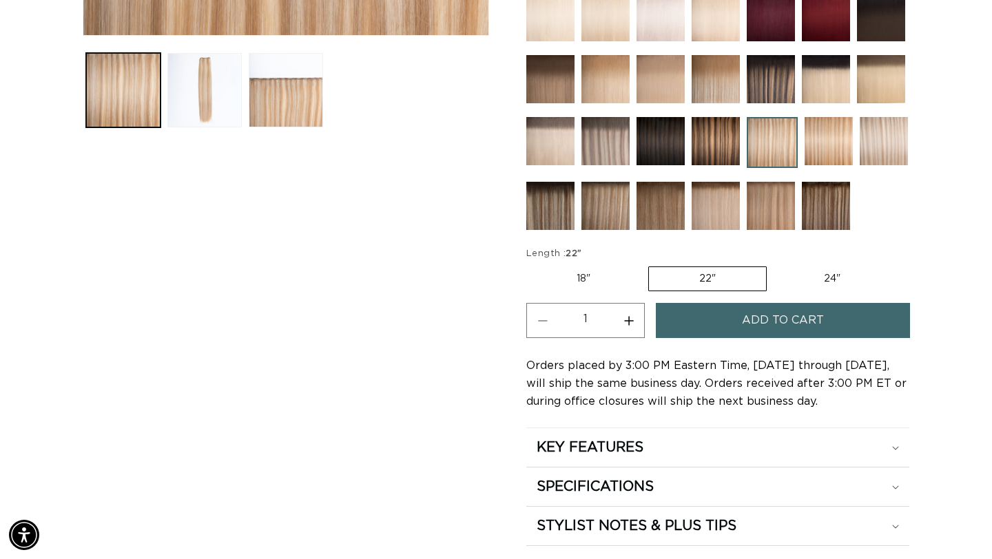
click at [832, 140] on img at bounding box center [828, 141] width 48 height 48
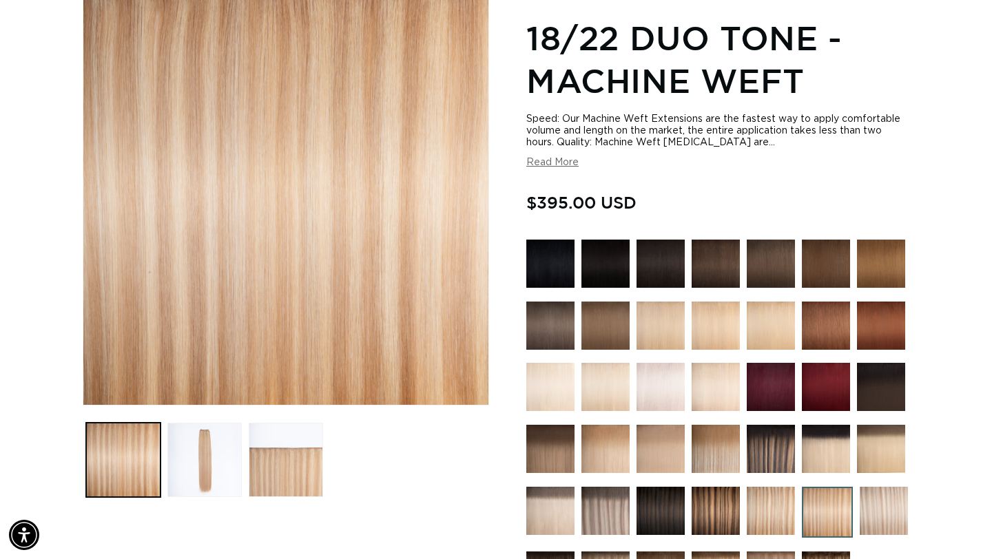
scroll to position [0, 894]
click at [224, 477] on button "Load image 2 in gallery view" at bounding box center [204, 460] width 74 height 74
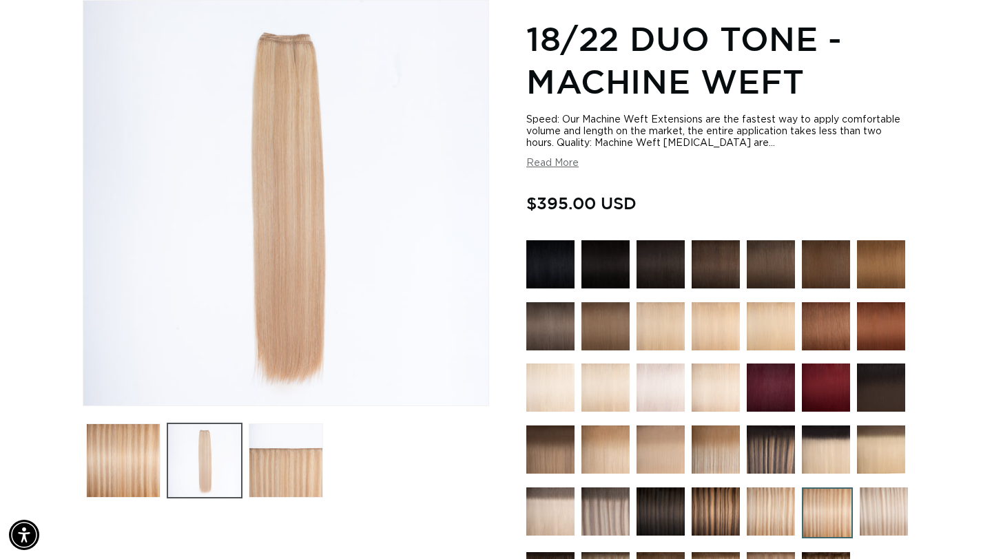
scroll to position [0, 1788]
click at [266, 476] on button "Load image 3 in gallery view" at bounding box center [286, 460] width 74 height 74
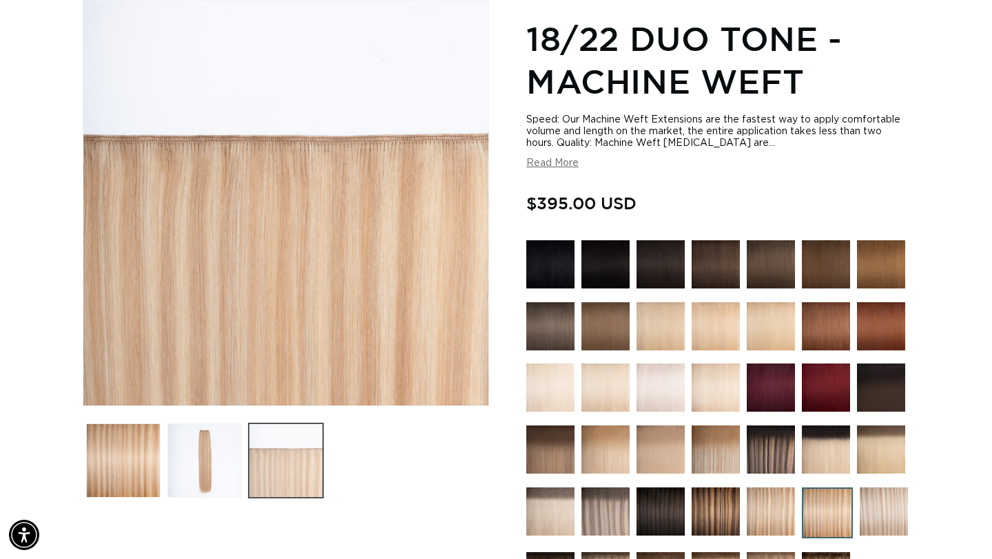
scroll to position [0, 0]
click at [206, 473] on button "Load image 2 in gallery view" at bounding box center [204, 460] width 74 height 74
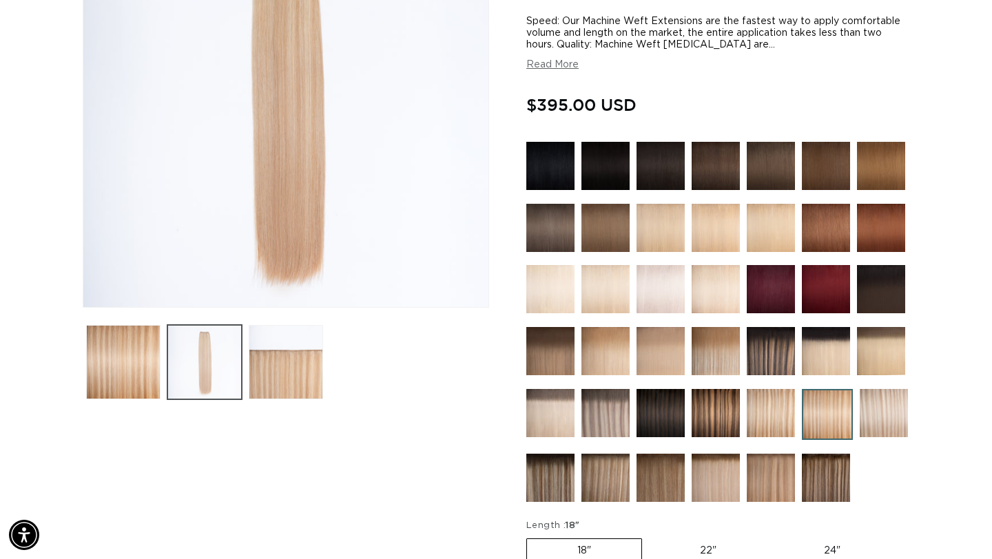
scroll to position [293, 0]
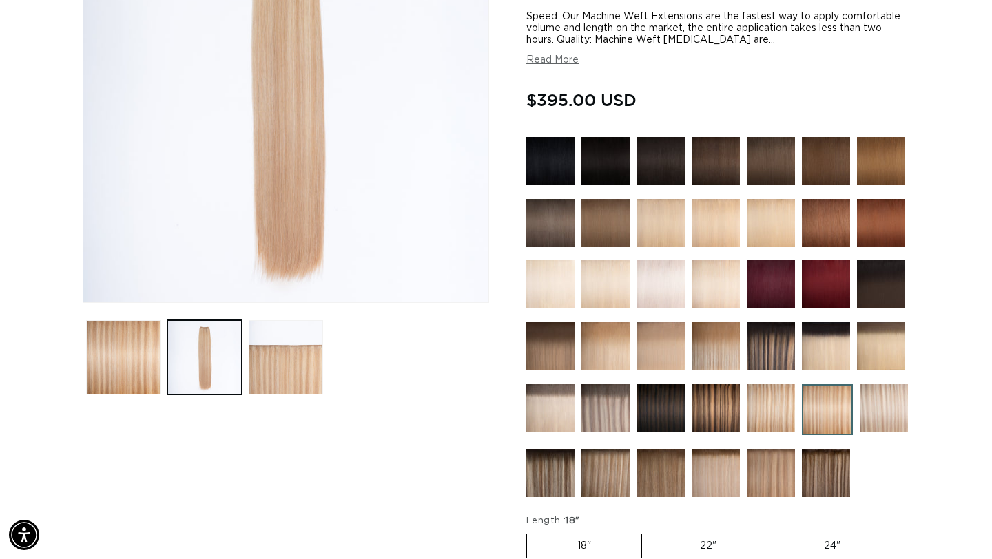
click at [773, 410] on img at bounding box center [770, 408] width 48 height 48
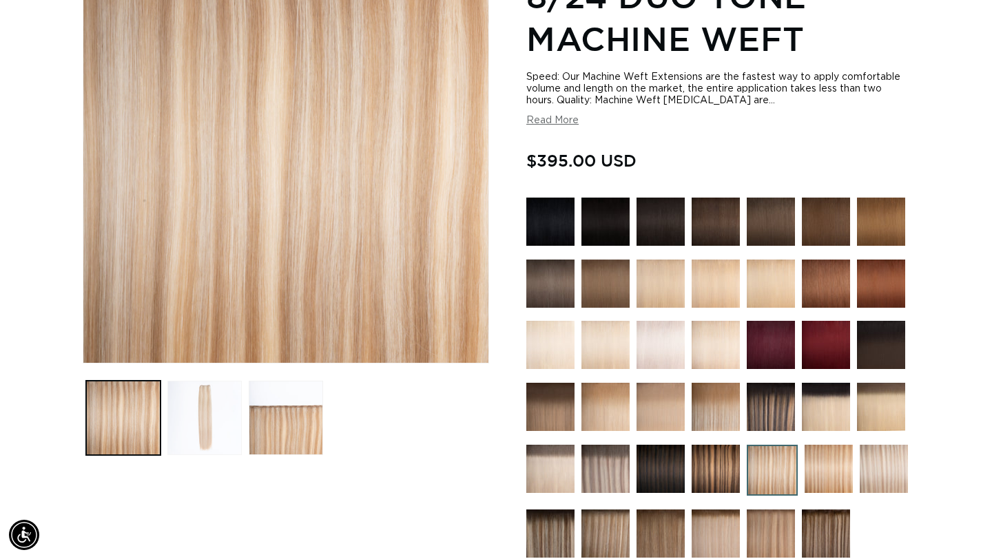
scroll to position [0, 894]
click at [220, 431] on button "Load image 2 in gallery view" at bounding box center [204, 418] width 74 height 74
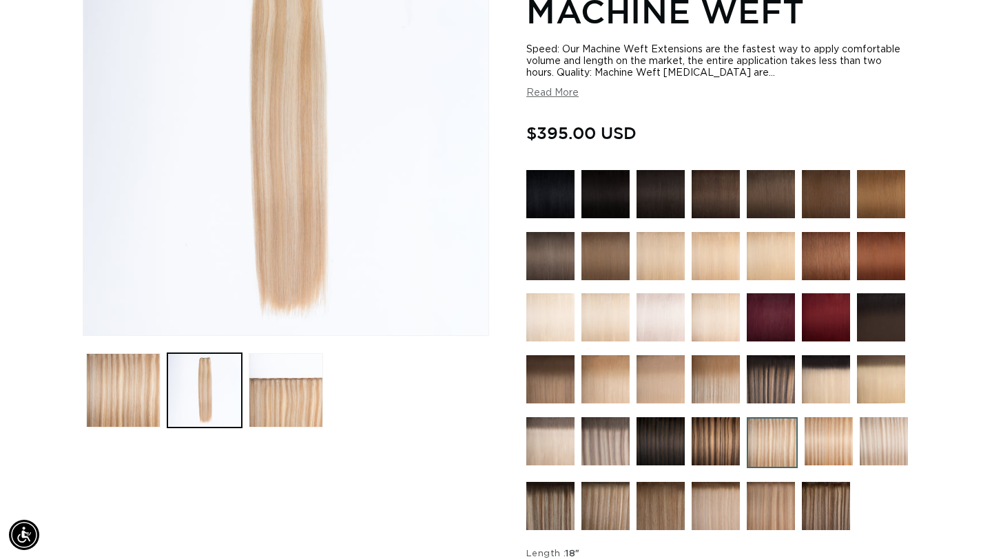
scroll to position [0, 0]
click at [882, 438] on img at bounding box center [883, 441] width 48 height 48
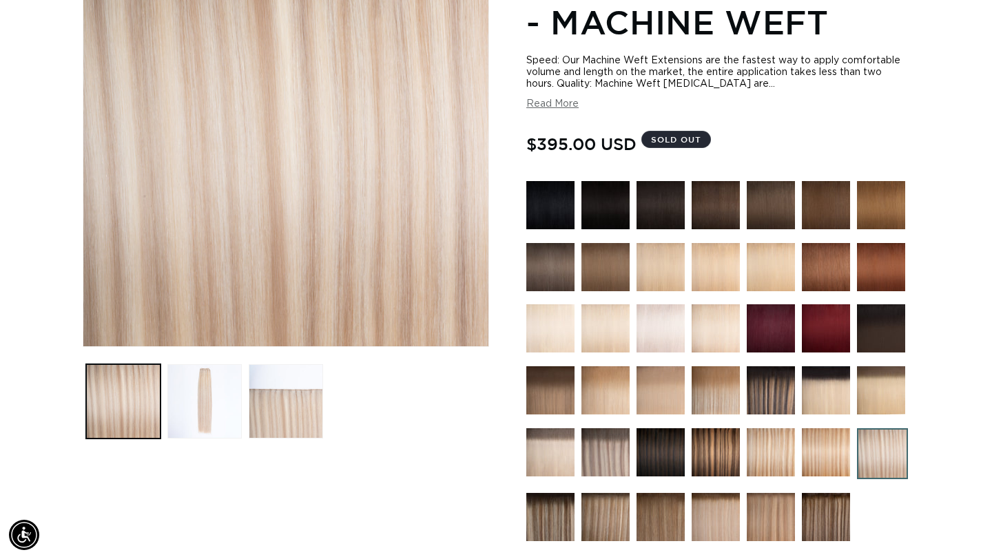
scroll to position [250, 0]
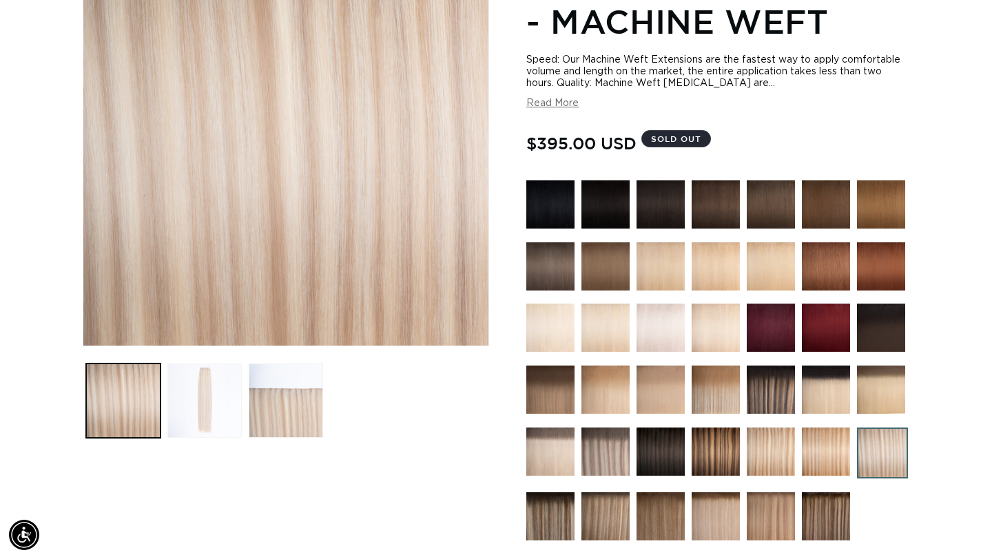
click at [211, 406] on button "Load image 2 in gallery view" at bounding box center [204, 401] width 74 height 74
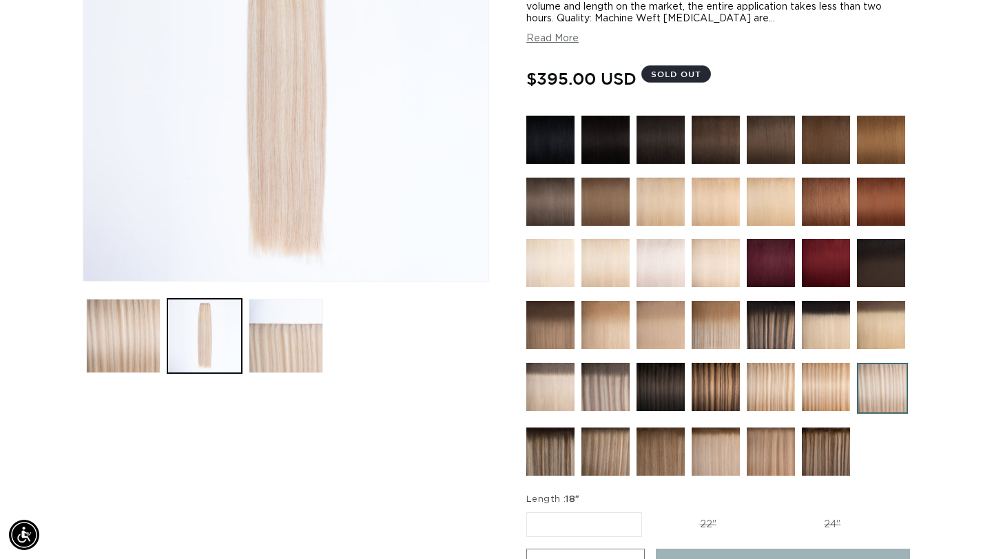
scroll to position [0, 0]
click at [777, 384] on img at bounding box center [770, 387] width 48 height 48
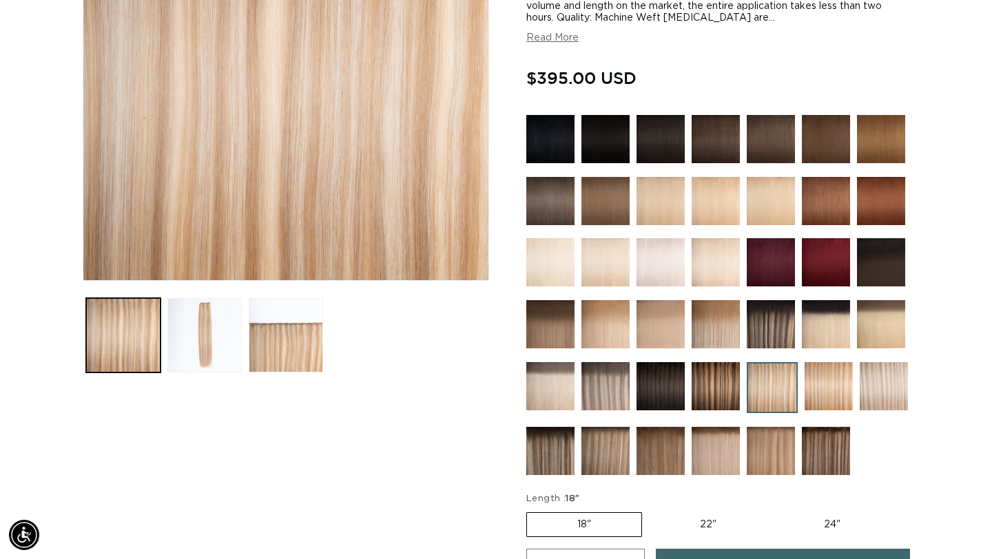
scroll to position [344, 0]
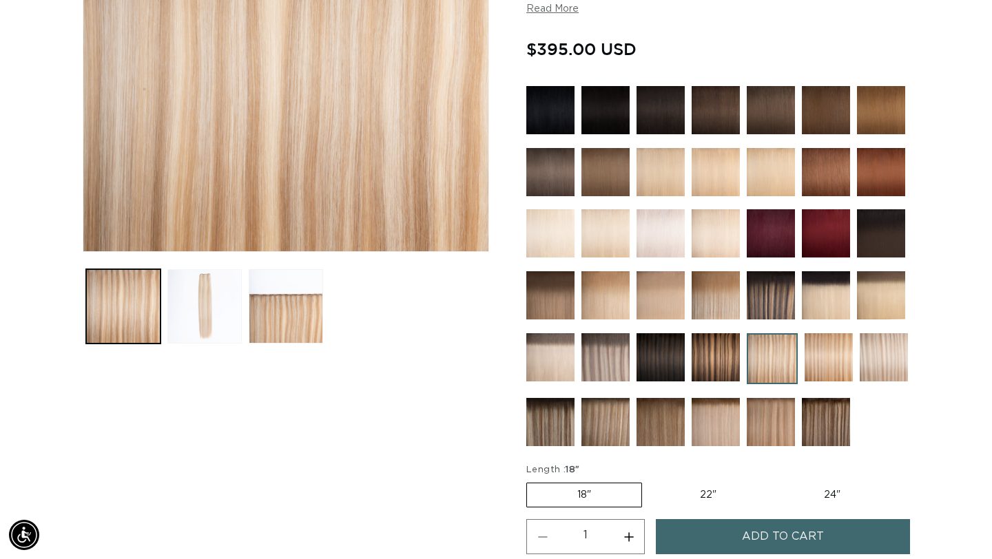
click at [197, 306] on button "Load image 2 in gallery view" at bounding box center [204, 306] width 74 height 74
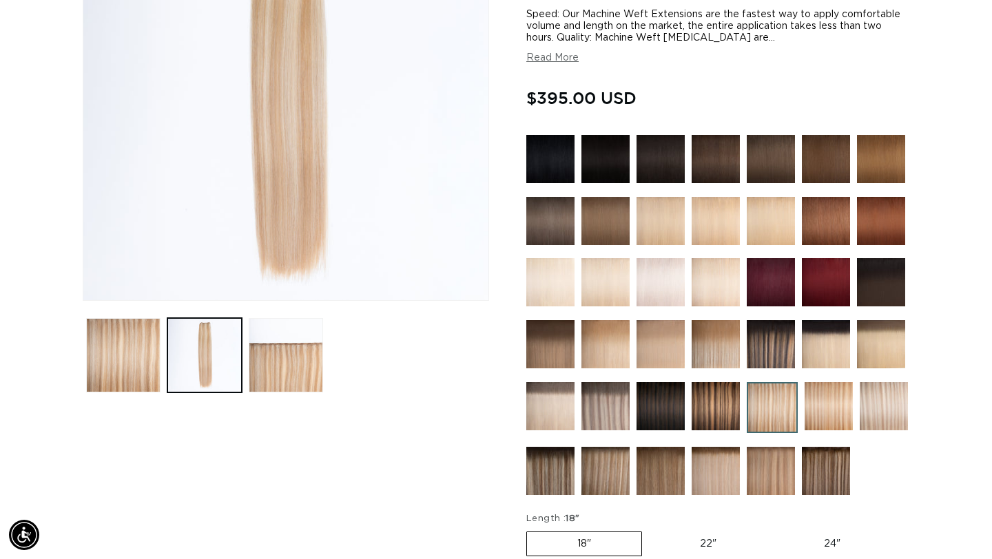
scroll to position [309, 0]
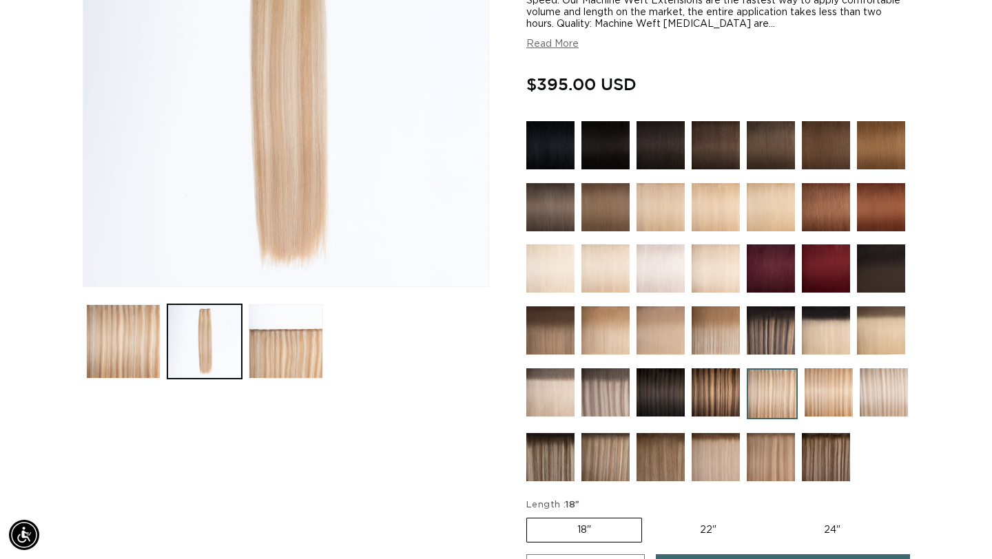
click at [829, 404] on img at bounding box center [828, 392] width 48 height 48
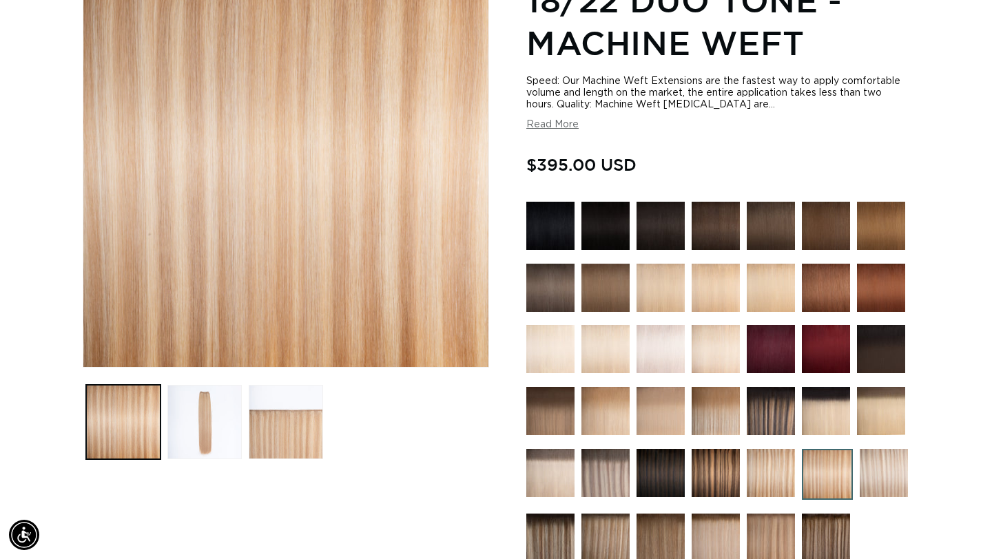
scroll to position [235, 0]
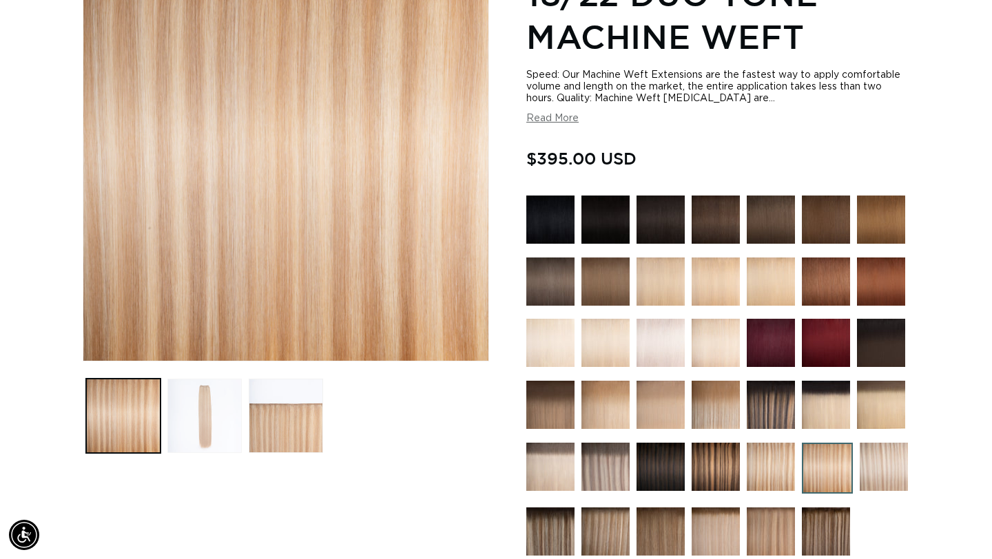
click at [196, 446] on button "Load image 2 in gallery view" at bounding box center [204, 416] width 74 height 74
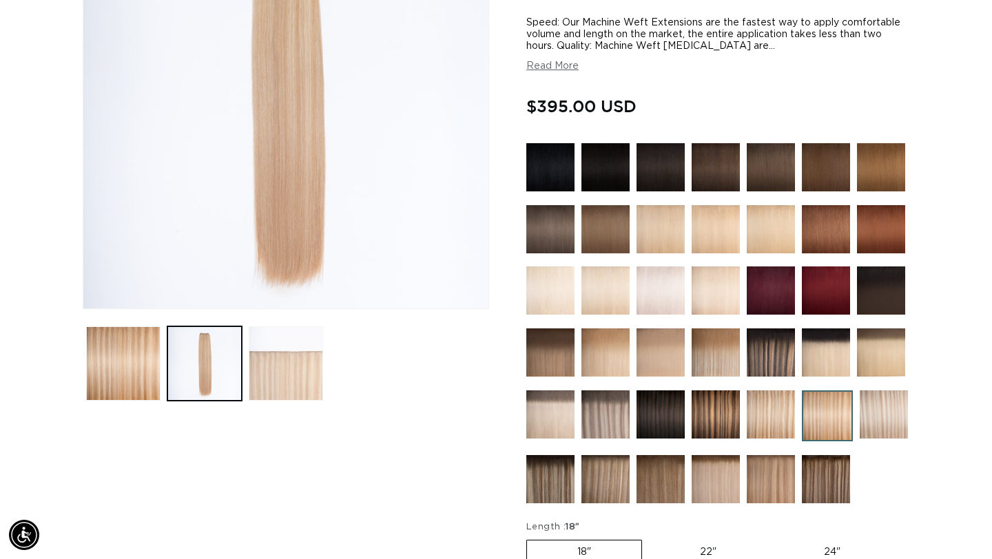
scroll to position [0, 1788]
click at [283, 371] on button "Load image 3 in gallery view" at bounding box center [286, 363] width 74 height 74
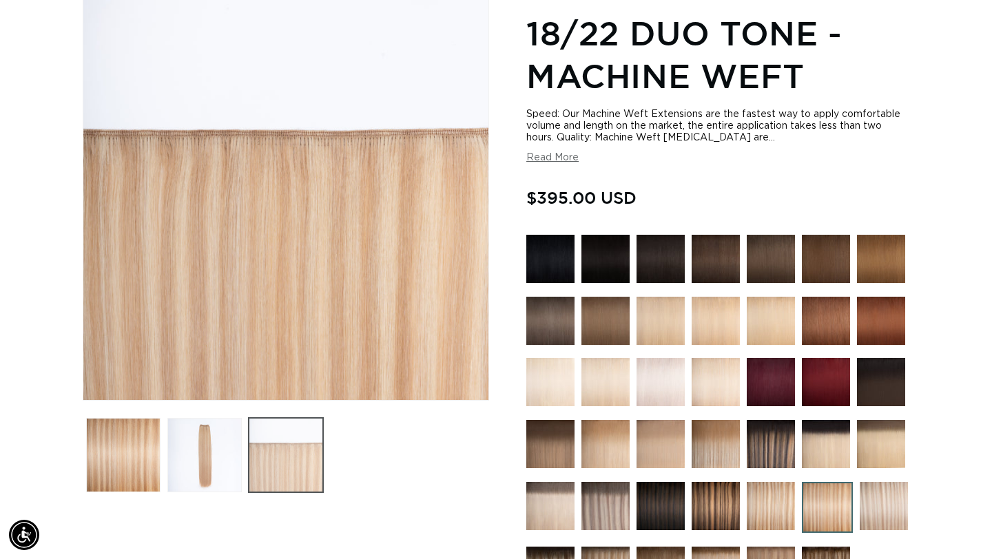
scroll to position [190, 0]
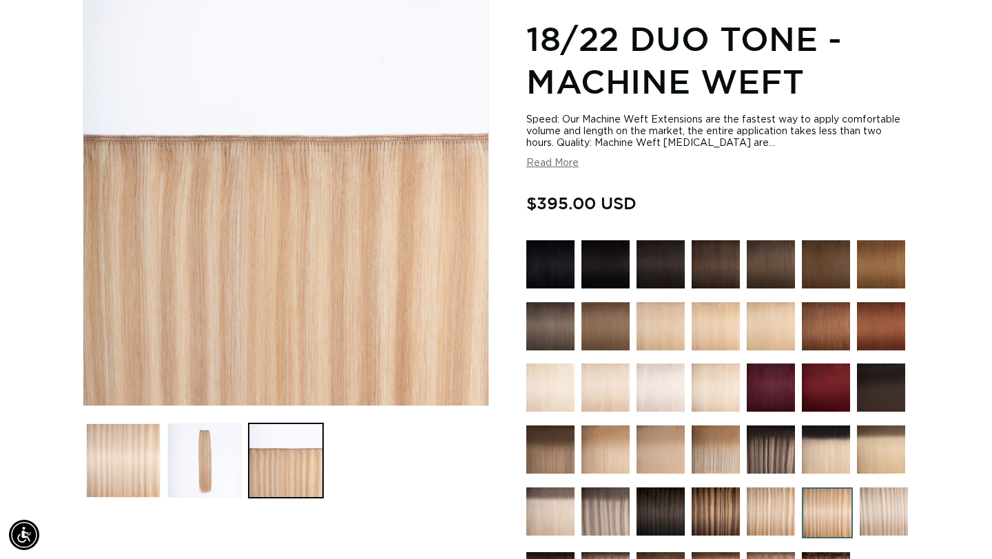
click at [131, 434] on button "Load image 1 in gallery view" at bounding box center [123, 460] width 74 height 74
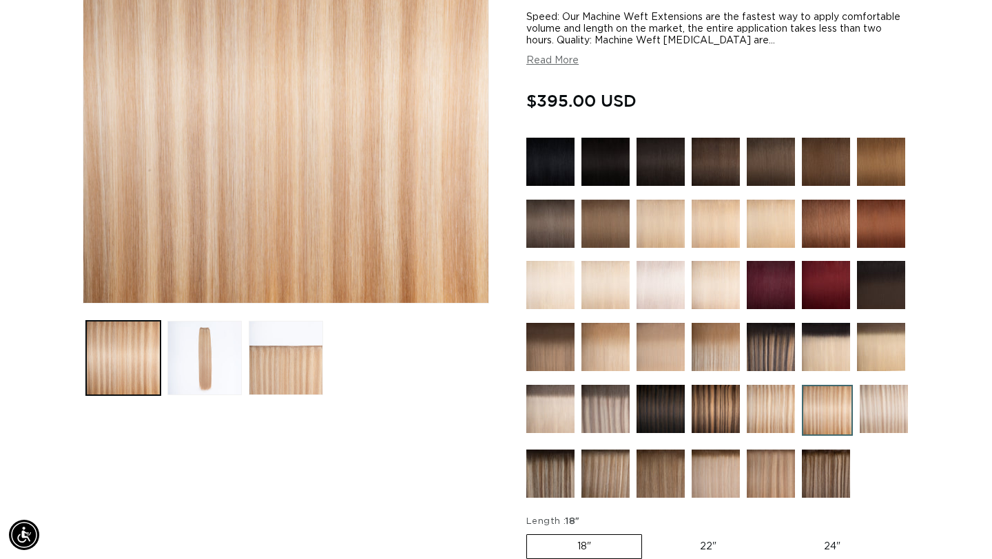
scroll to position [293, 0]
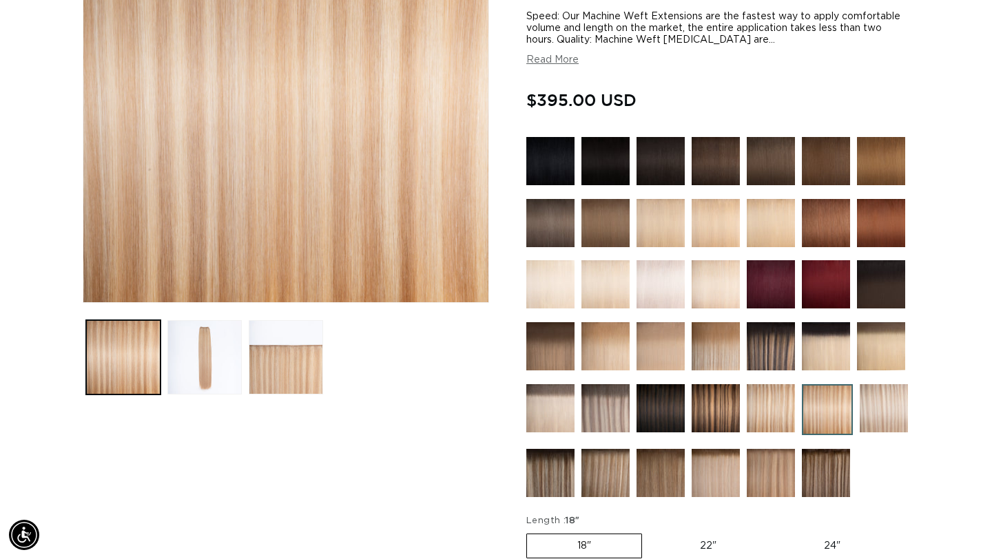
click at [768, 414] on img at bounding box center [770, 408] width 48 height 48
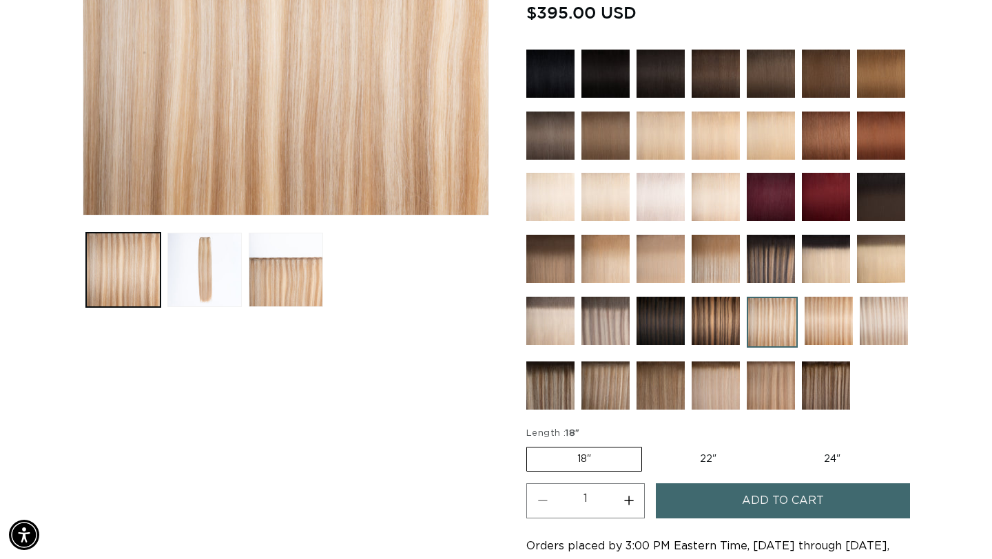
scroll to position [390, 0]
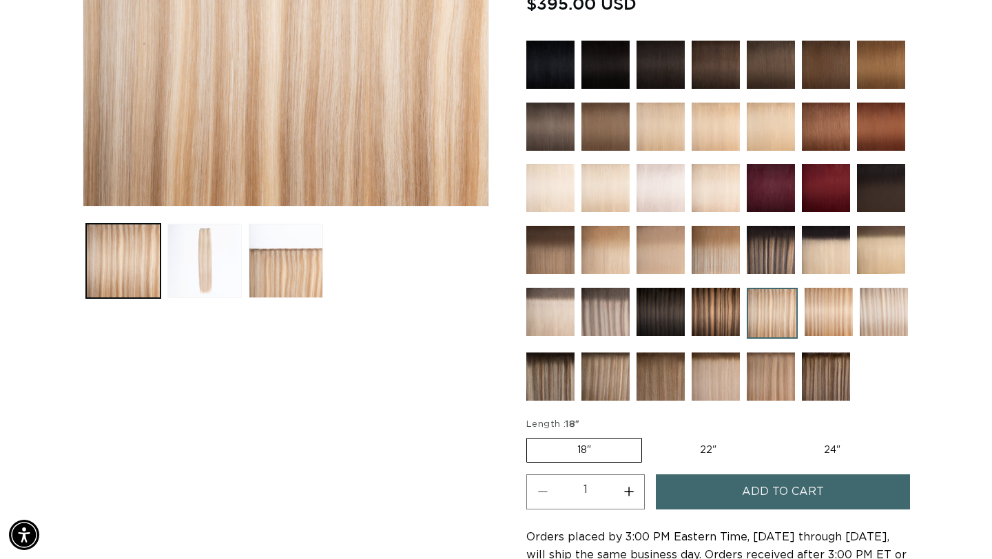
click at [205, 284] on button "Load image 2 in gallery view" at bounding box center [204, 261] width 74 height 74
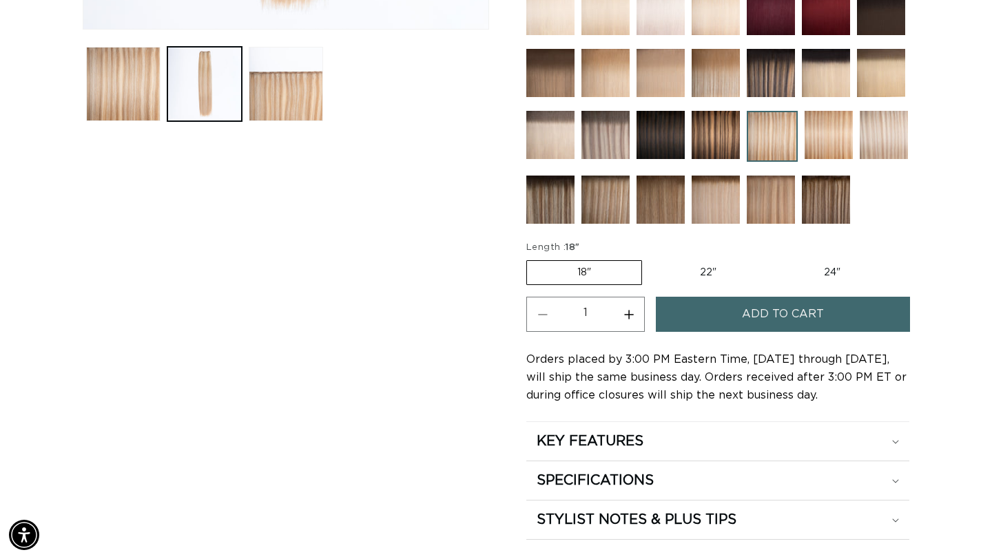
scroll to position [567, 0]
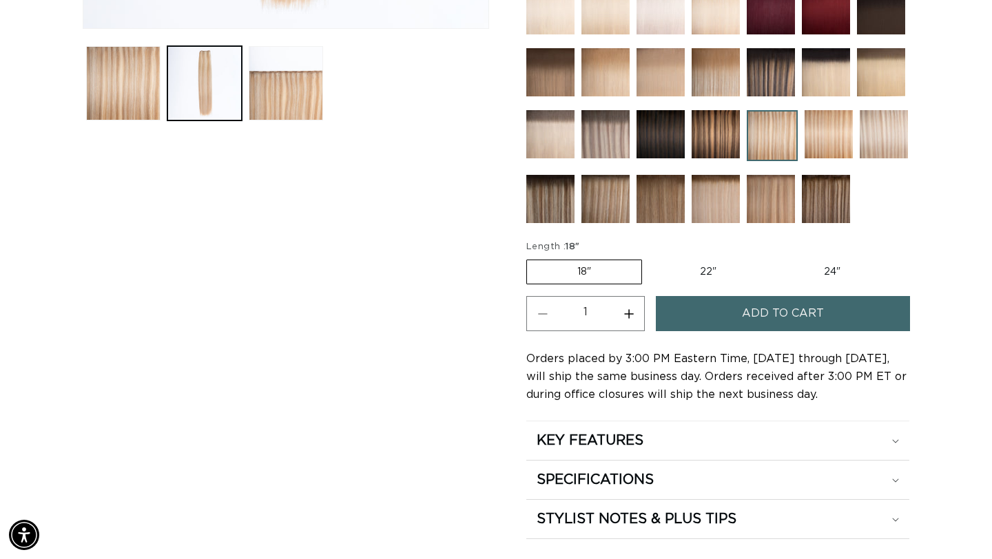
click at [711, 276] on label "22" Variant sold out or unavailable" at bounding box center [707, 271] width 117 height 23
click at [649, 258] on input "22" Variant sold out or unavailable" at bounding box center [649, 257] width 1 height 1
radio input "true"
click at [764, 313] on span "Add to cart" at bounding box center [783, 313] width 82 height 35
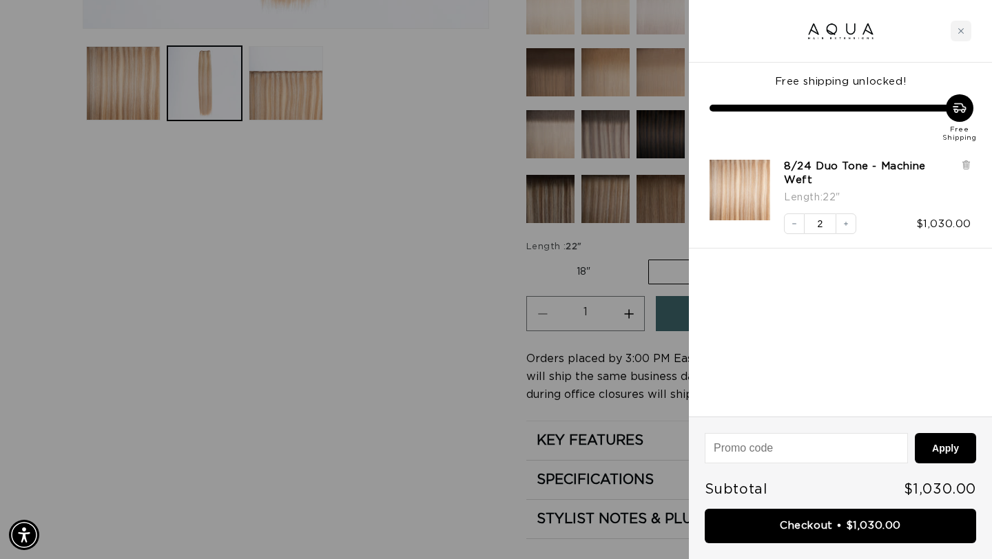
scroll to position [0, 894]
click at [793, 220] on icon "Decrease quantity" at bounding box center [794, 224] width 8 height 8
click at [258, 459] on div at bounding box center [496, 279] width 992 height 559
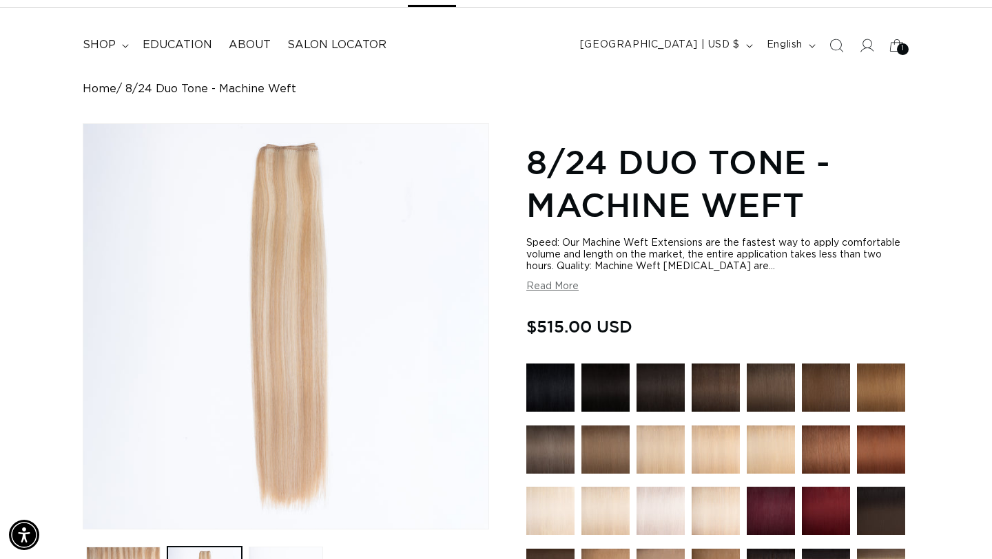
scroll to position [0, 0]
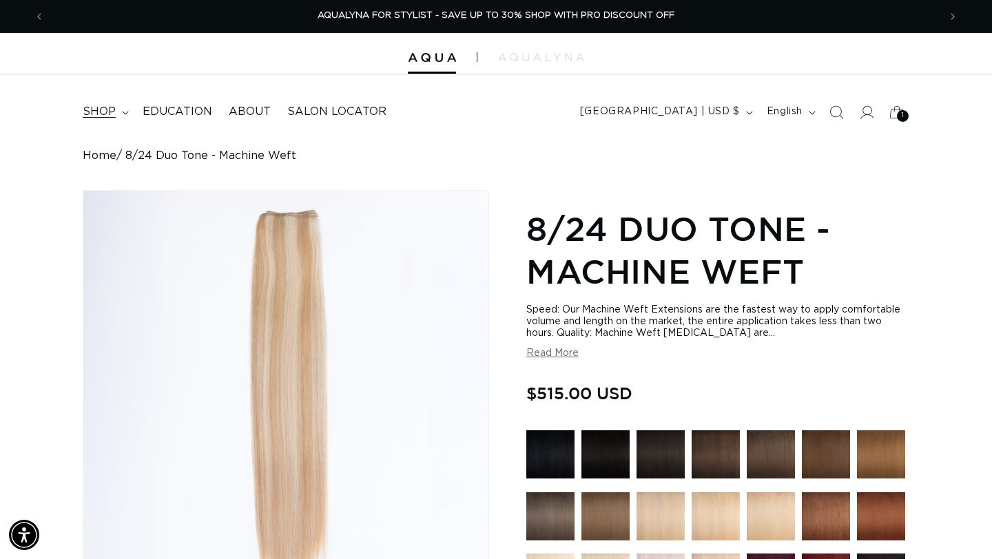
click at [103, 110] on span "shop" at bounding box center [99, 112] width 33 height 14
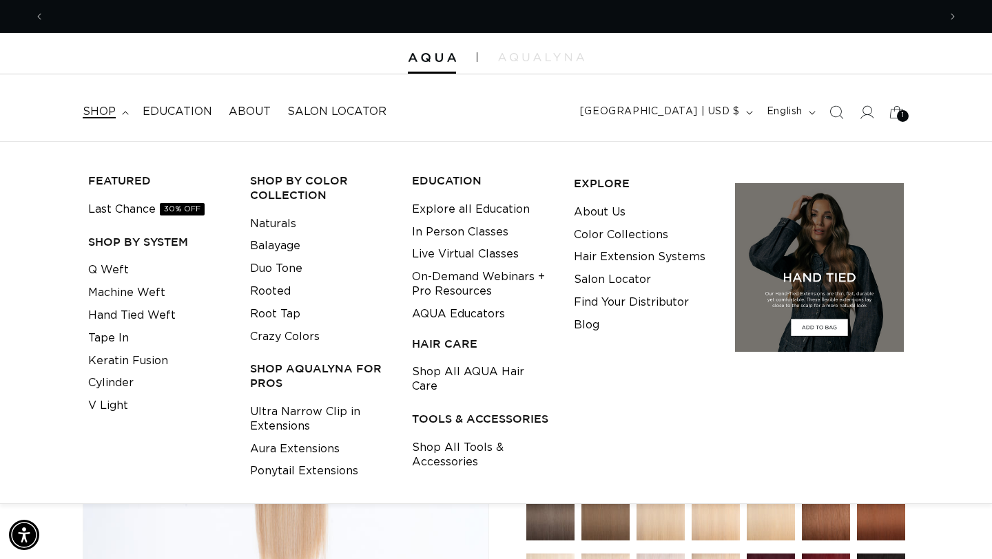
scroll to position [0, 894]
click at [133, 210] on link "Last Chance 30% OFF" at bounding box center [146, 209] width 116 height 23
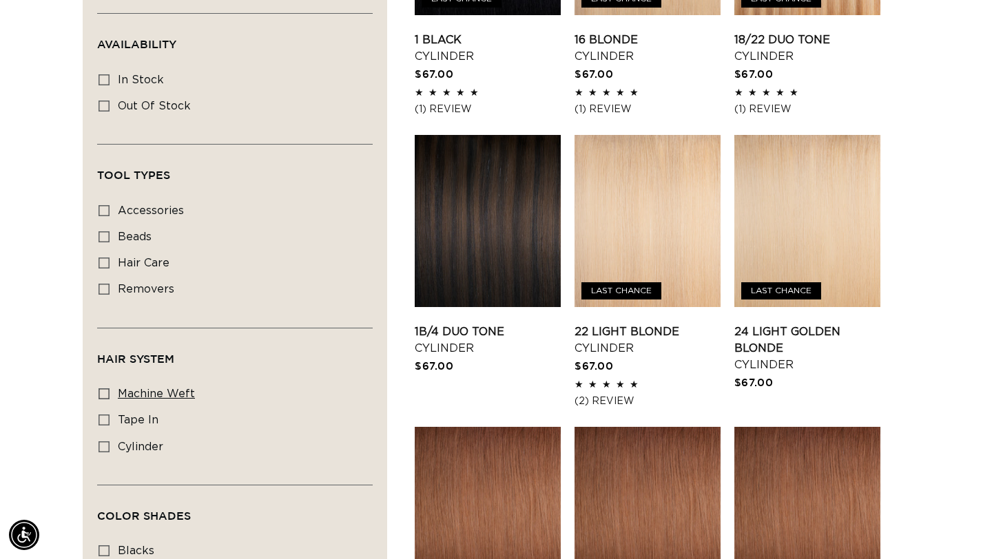
scroll to position [0, 1788]
click at [102, 399] on icon at bounding box center [103, 393] width 11 height 11
click at [102, 399] on input "machine weft machine weft (2 products)" at bounding box center [103, 393] width 11 height 11
checkbox input "true"
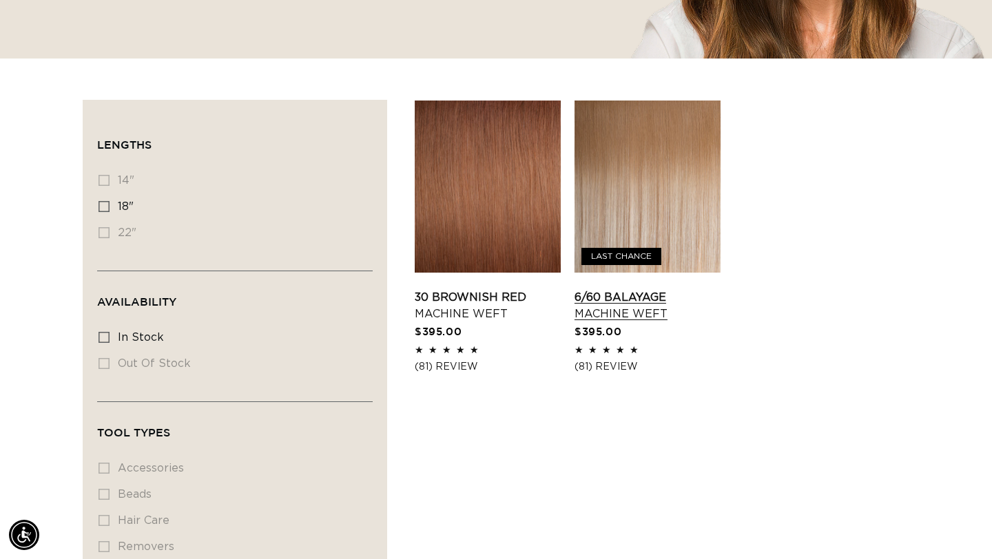
scroll to position [0, 894]
click at [671, 289] on link "6/60 Balayage Machine Weft" at bounding box center [647, 305] width 146 height 33
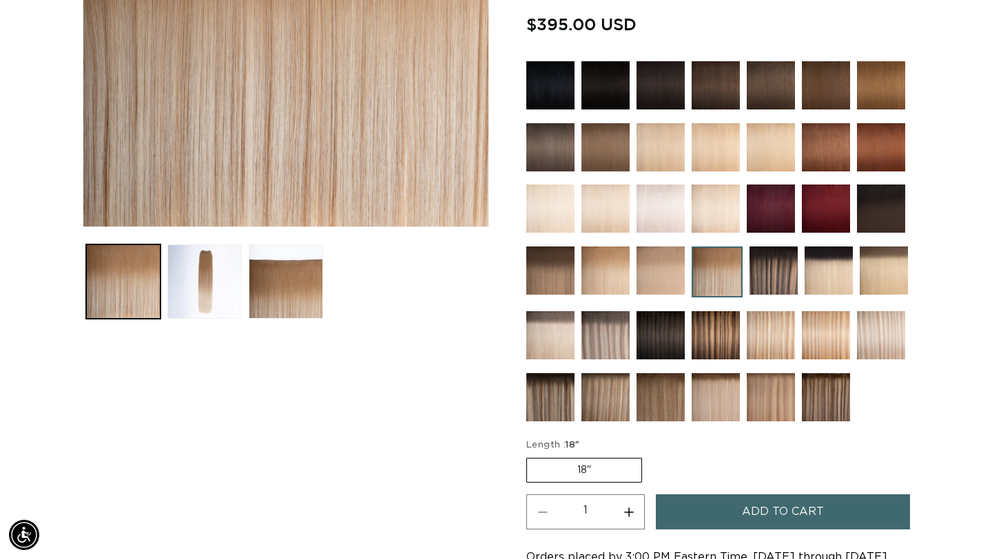
scroll to position [399, 0]
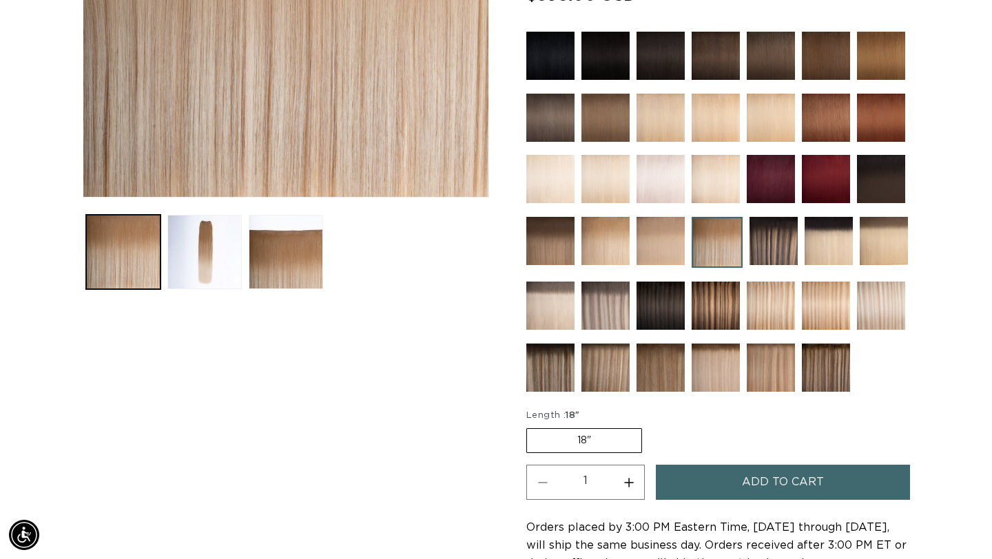
click at [552, 430] on label "18" Variant sold out or unavailable" at bounding box center [584, 440] width 116 height 25
click at [530, 426] on input "18" Variant sold out or unavailable" at bounding box center [530, 426] width 1 height 1
click at [558, 431] on label "18" Variant sold out or unavailable" at bounding box center [584, 440] width 116 height 25
click at [530, 426] on input "18" Variant sold out or unavailable" at bounding box center [530, 426] width 1 height 1
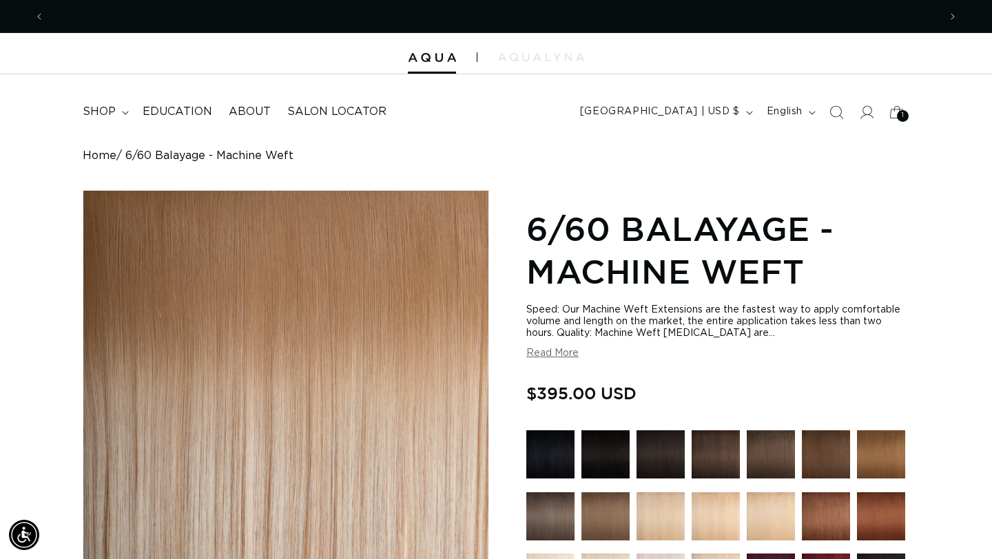
scroll to position [0, 1788]
click at [901, 116] on span "1" at bounding box center [902, 116] width 3 height 12
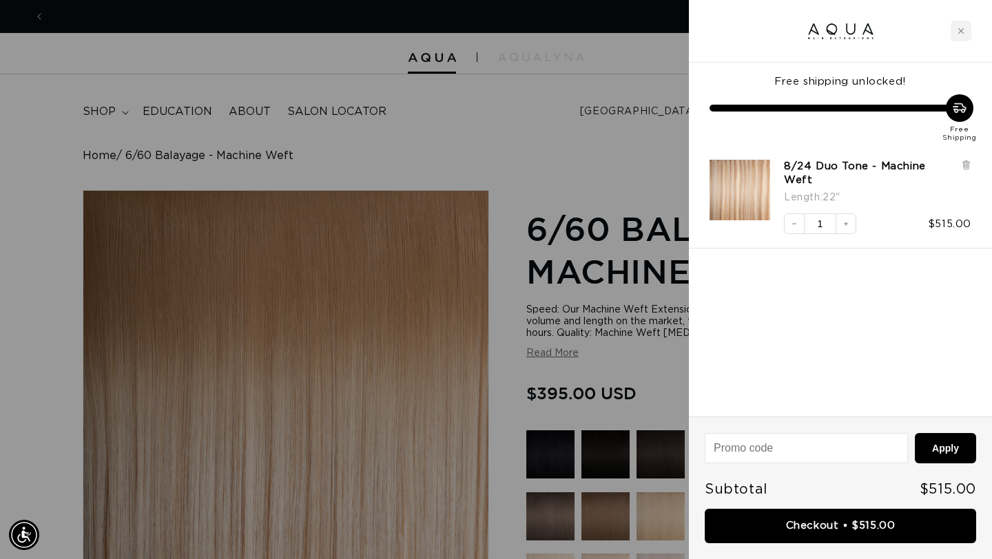
scroll to position [0, 0]
click at [457, 140] on div at bounding box center [496, 279] width 992 height 559
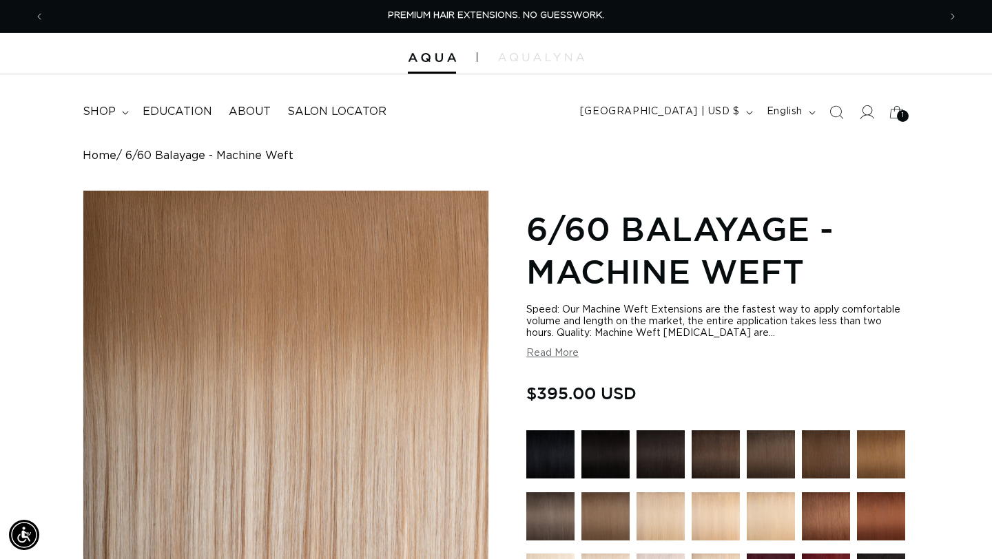
click at [868, 116] on icon at bounding box center [866, 112] width 14 height 14
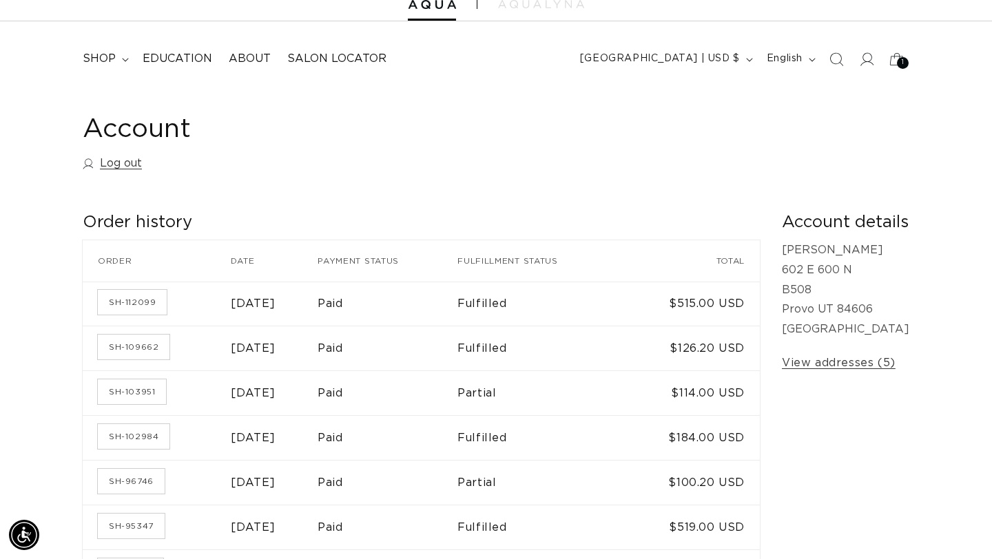
scroll to position [0, 894]
click at [141, 395] on link "SH-103951" at bounding box center [132, 391] width 68 height 25
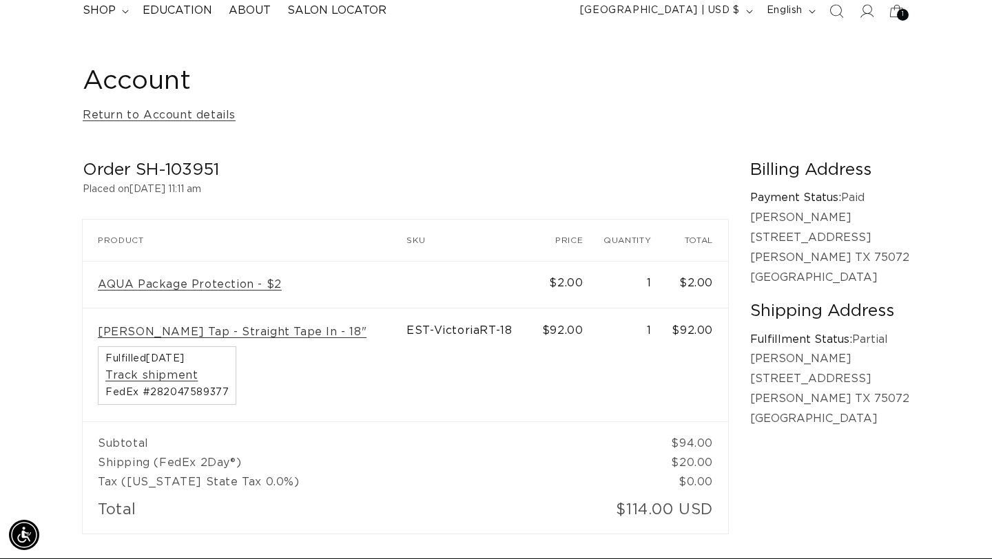
scroll to position [0, 1788]
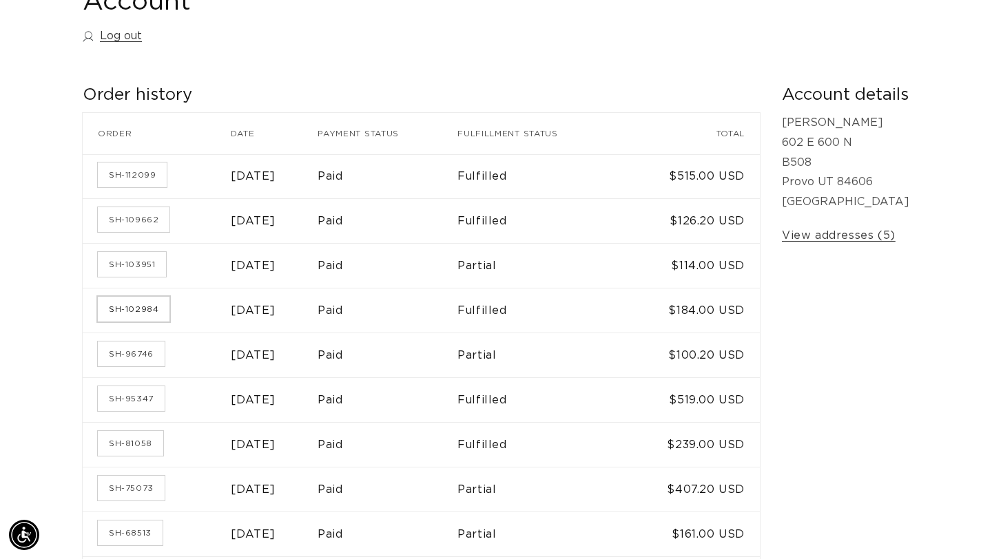
scroll to position [182, 0]
click at [136, 395] on link "SH-95347" at bounding box center [131, 397] width 67 height 25
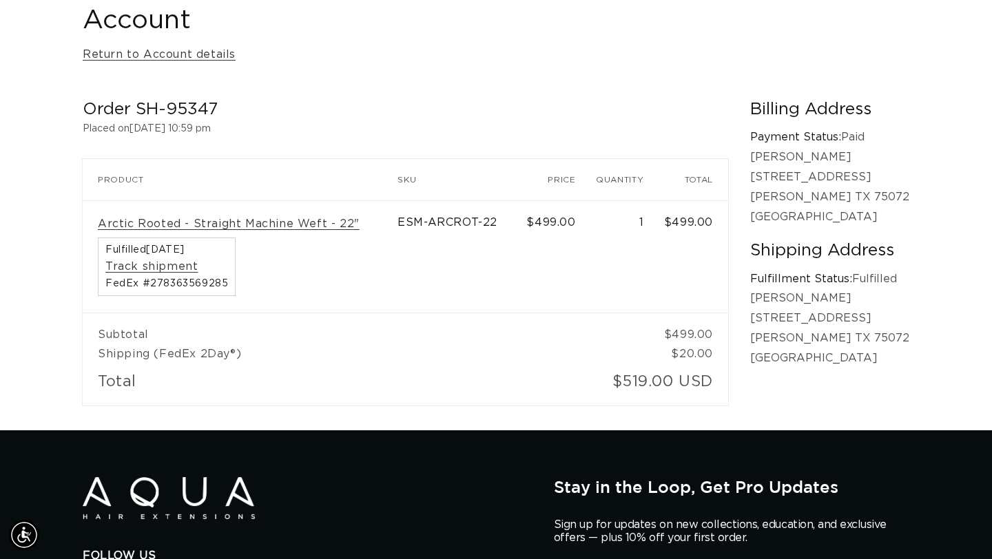
scroll to position [0, 1788]
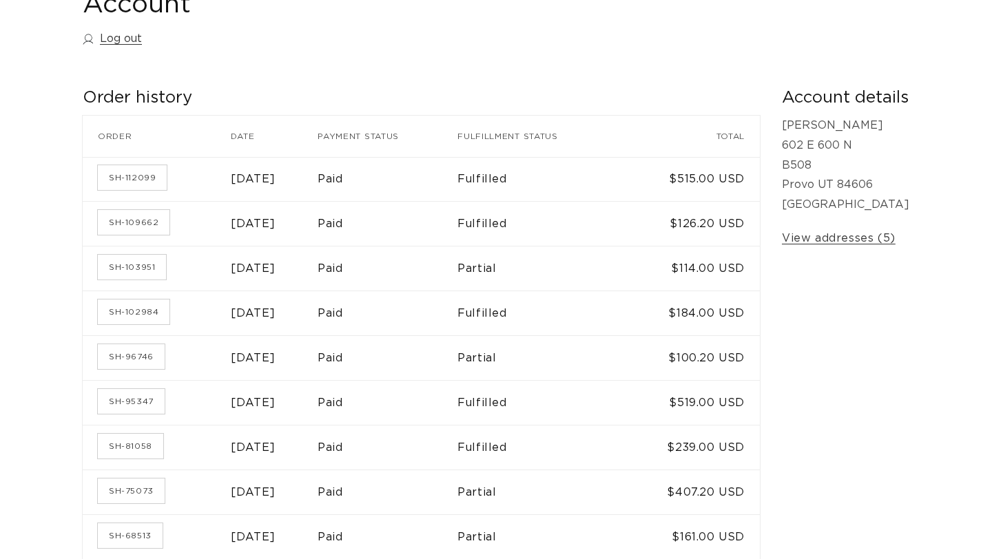
scroll to position [178, 0]
click at [121, 182] on link "SH-112099" at bounding box center [132, 177] width 69 height 25
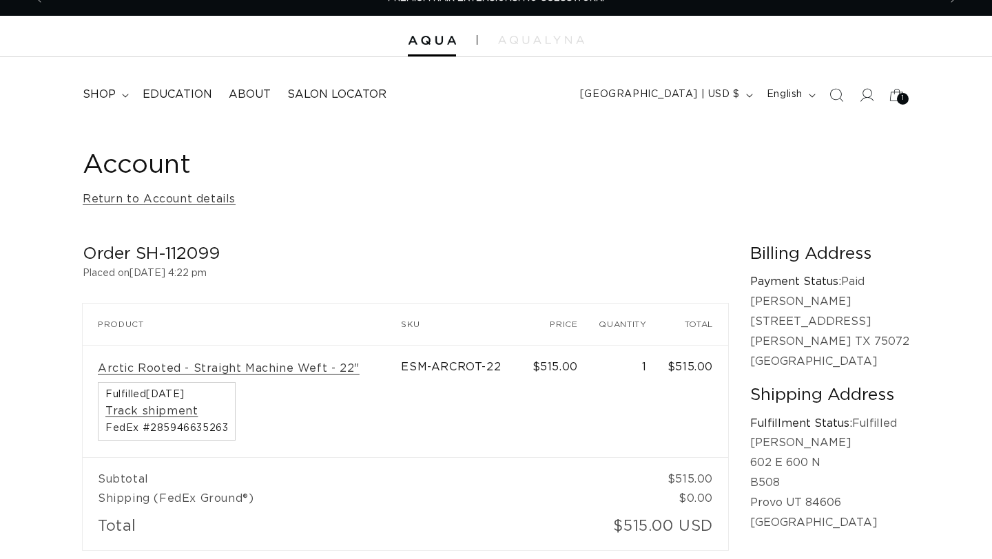
scroll to position [19, 0]
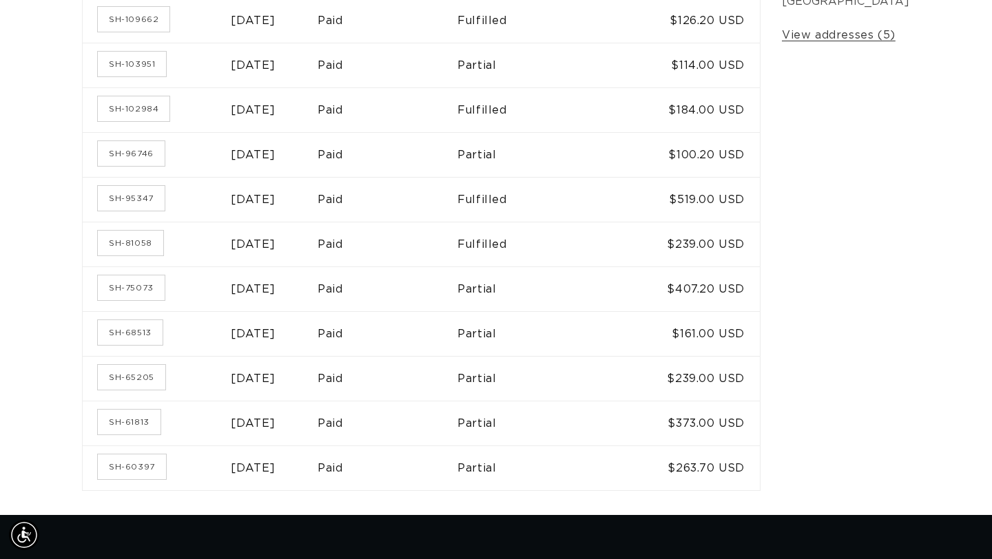
scroll to position [0, 894]
click at [125, 419] on link "SH-61813" at bounding box center [129, 422] width 63 height 25
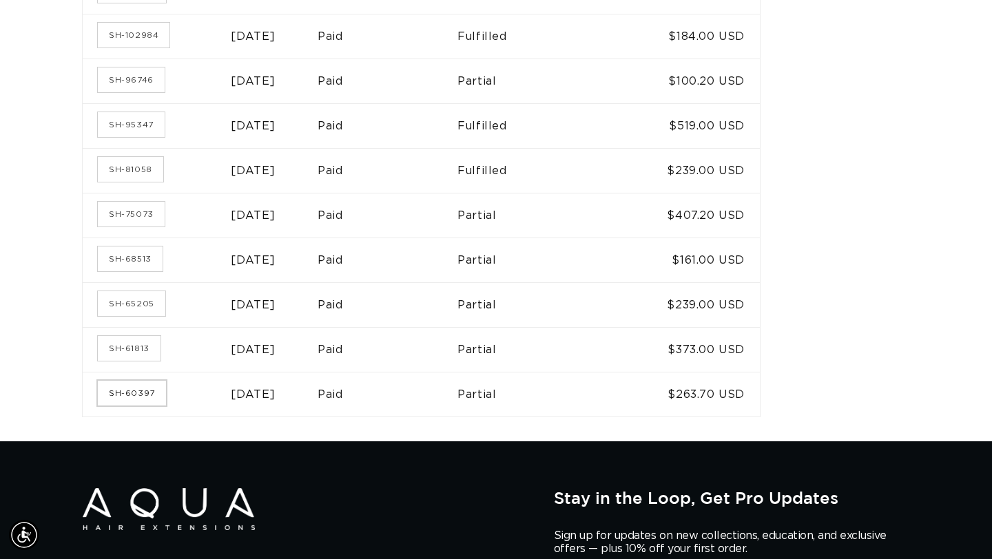
scroll to position [0, 894]
click at [116, 300] on link "SH-65205" at bounding box center [131, 303] width 67 height 25
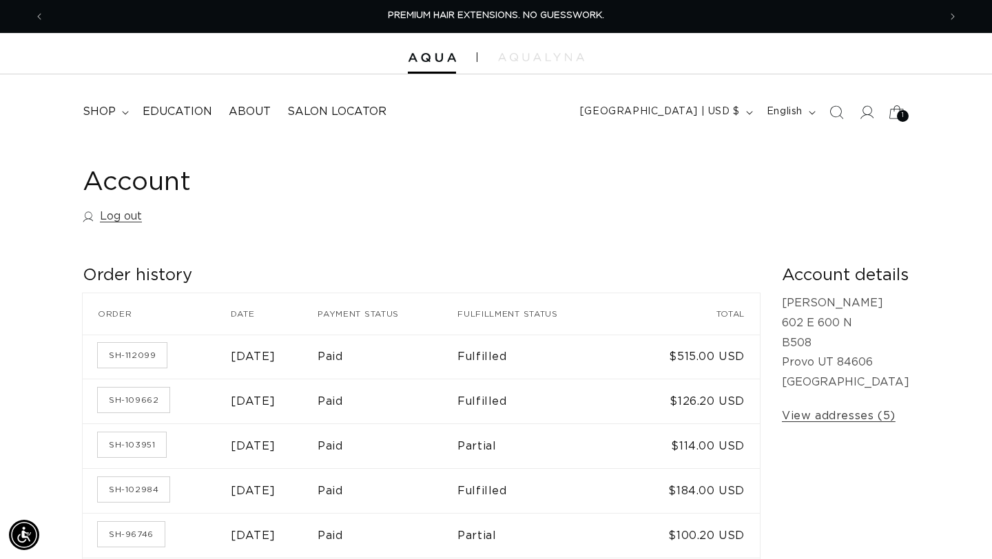
click at [897, 114] on div "1 1" at bounding box center [903, 116] width 12 height 12
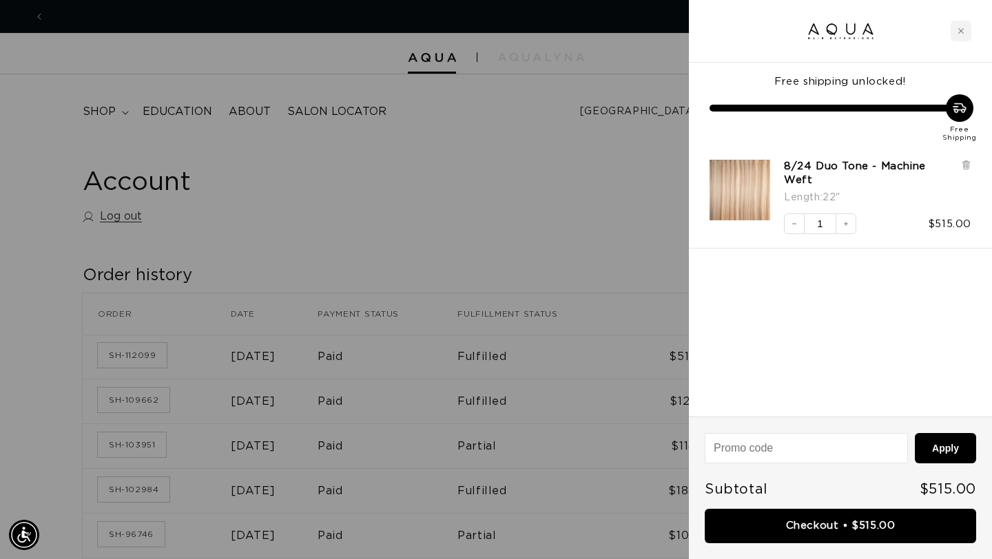
scroll to position [0, 894]
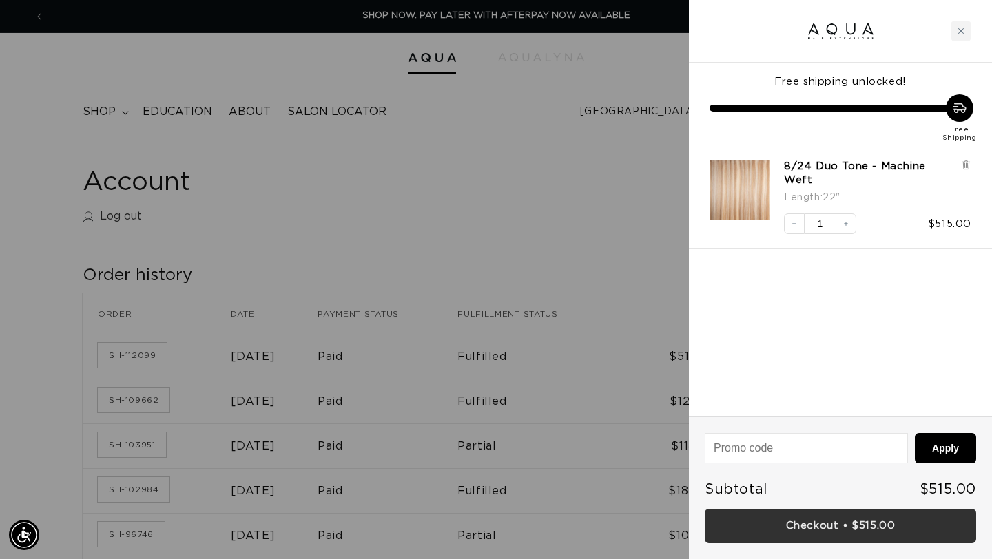
click at [780, 521] on link "Checkout • $515.00" at bounding box center [839, 526] width 271 height 35
